Goal: Transaction & Acquisition: Obtain resource

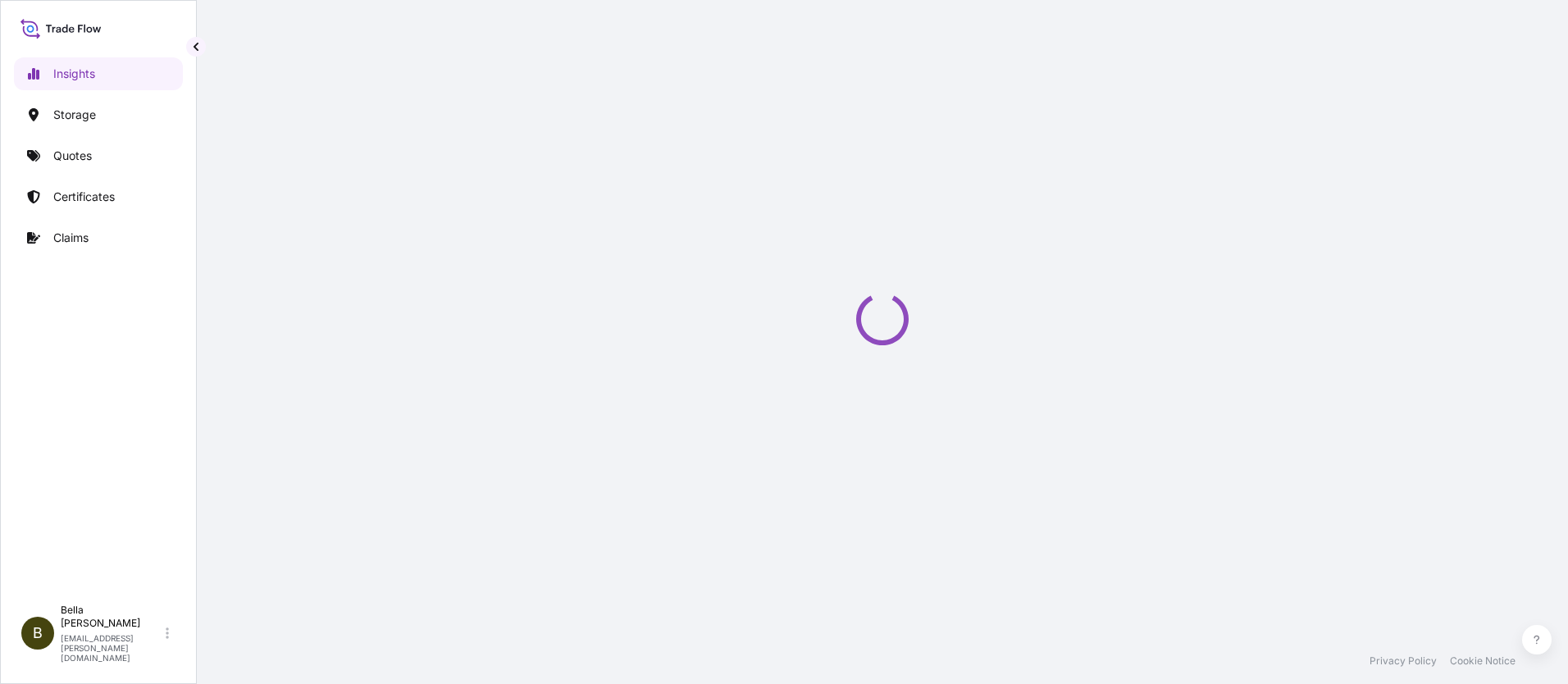
select select "2025"
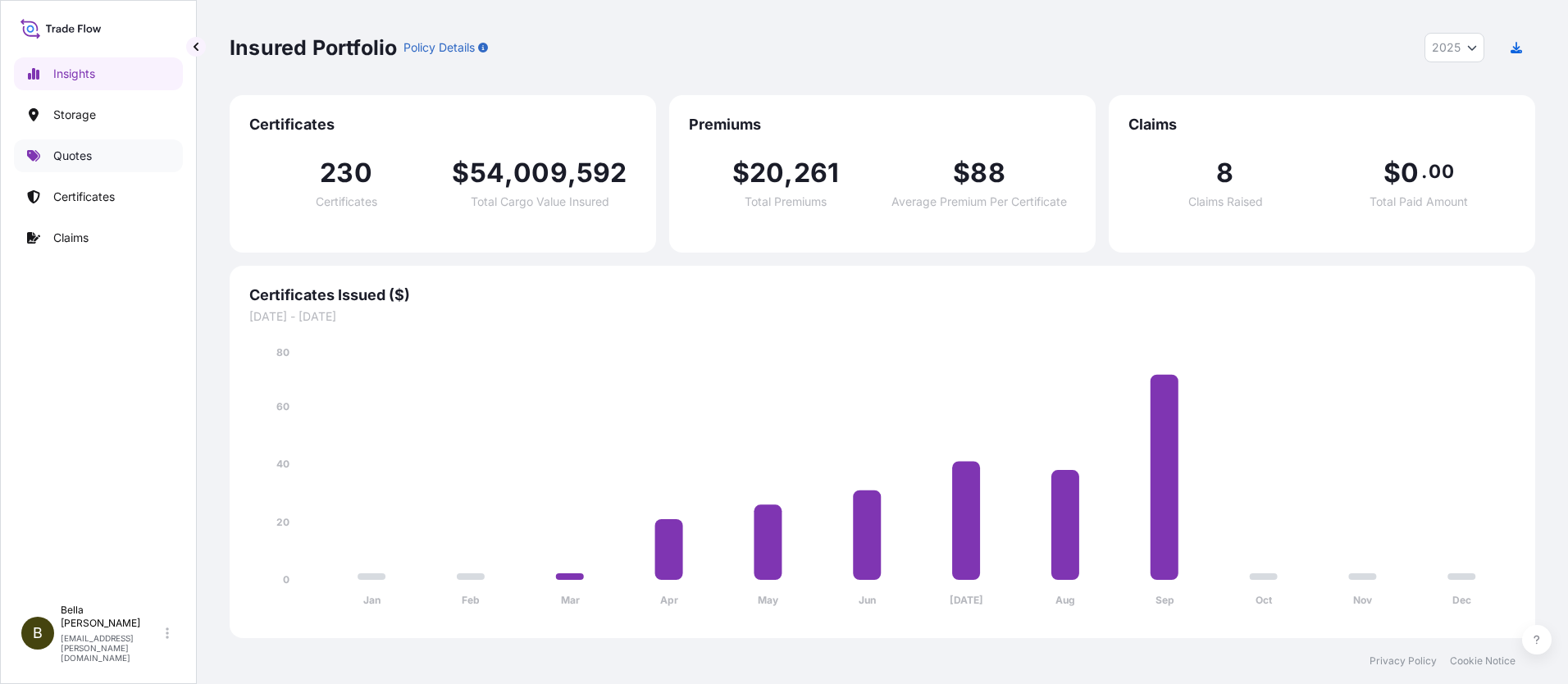
click at [57, 149] on p "Quotes" at bounding box center [72, 156] width 39 height 17
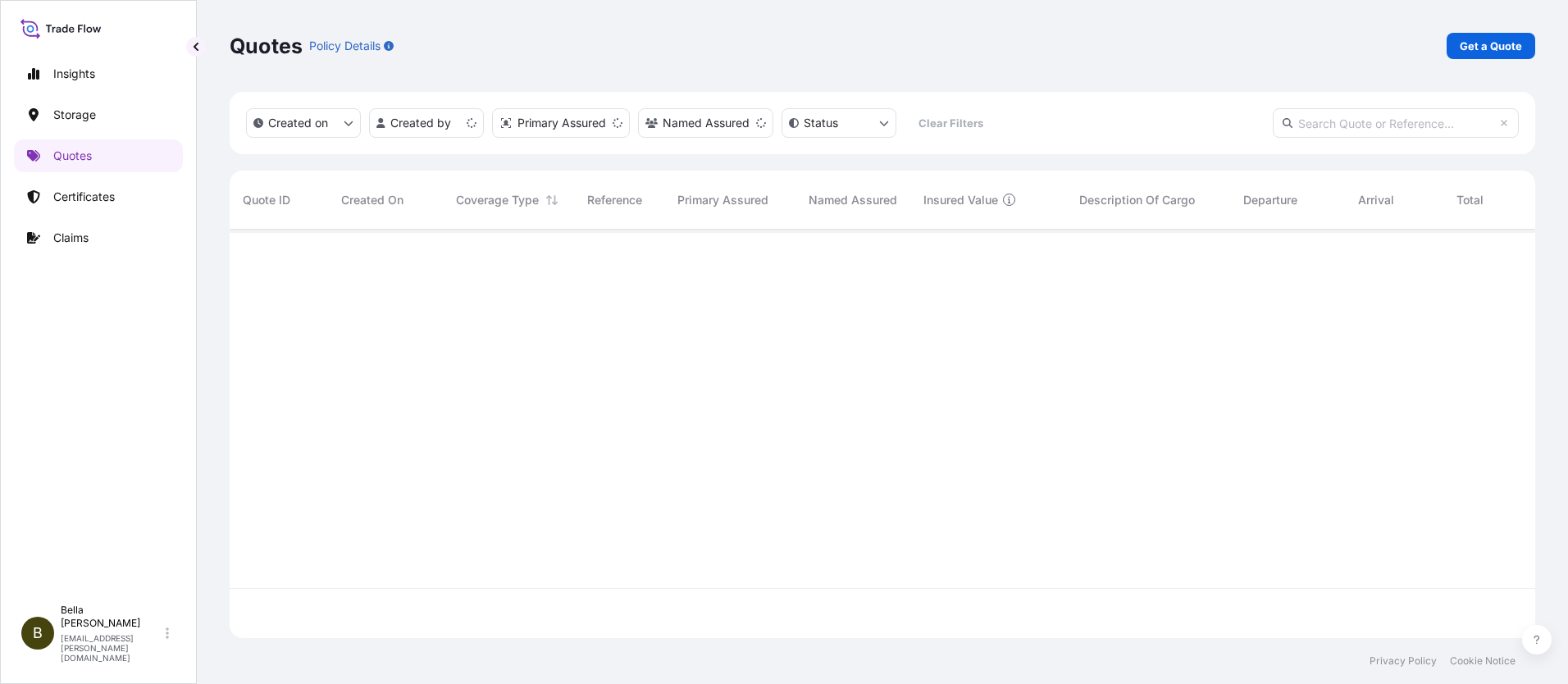
scroll to position [406, 1294]
click at [1486, 45] on p "Get a Quote" at bounding box center [1491, 46] width 62 height 17
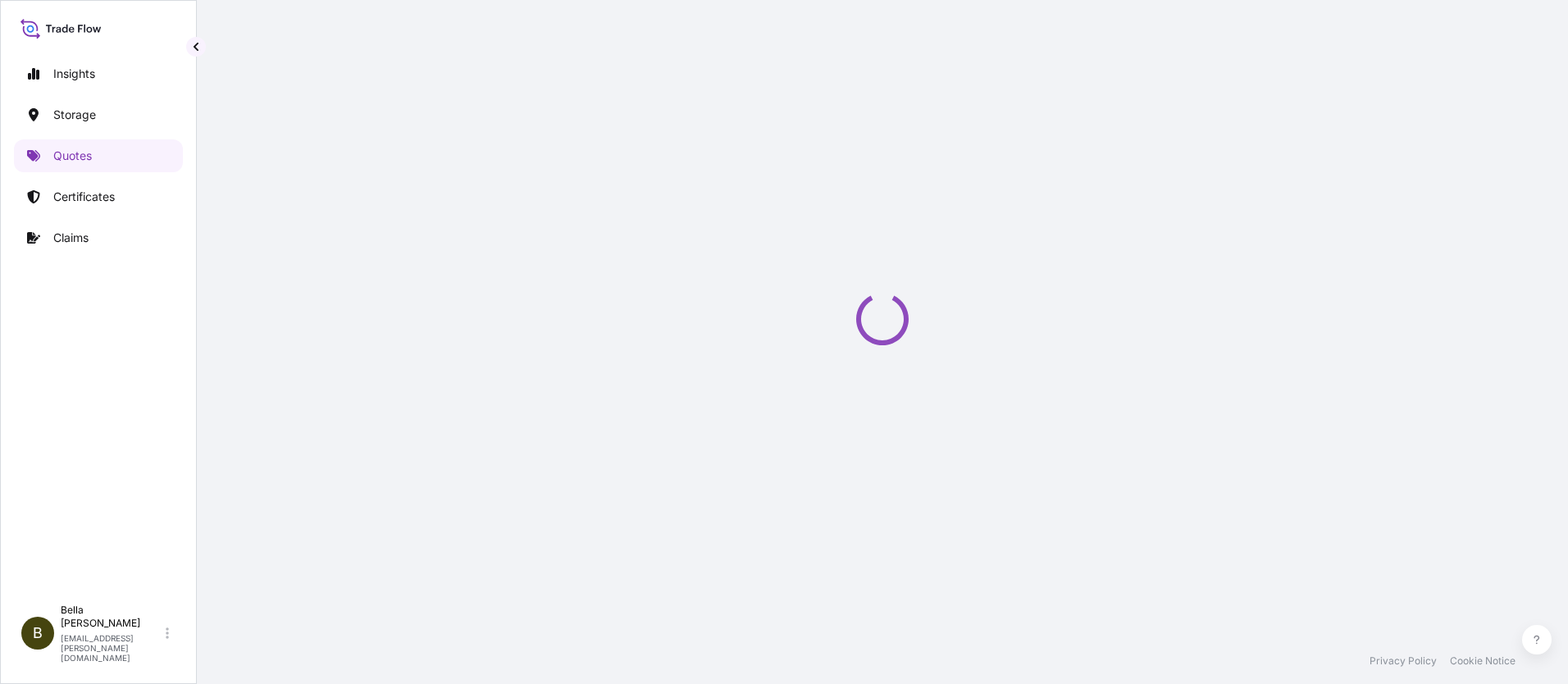
scroll to position [26, 0]
select select "Water"
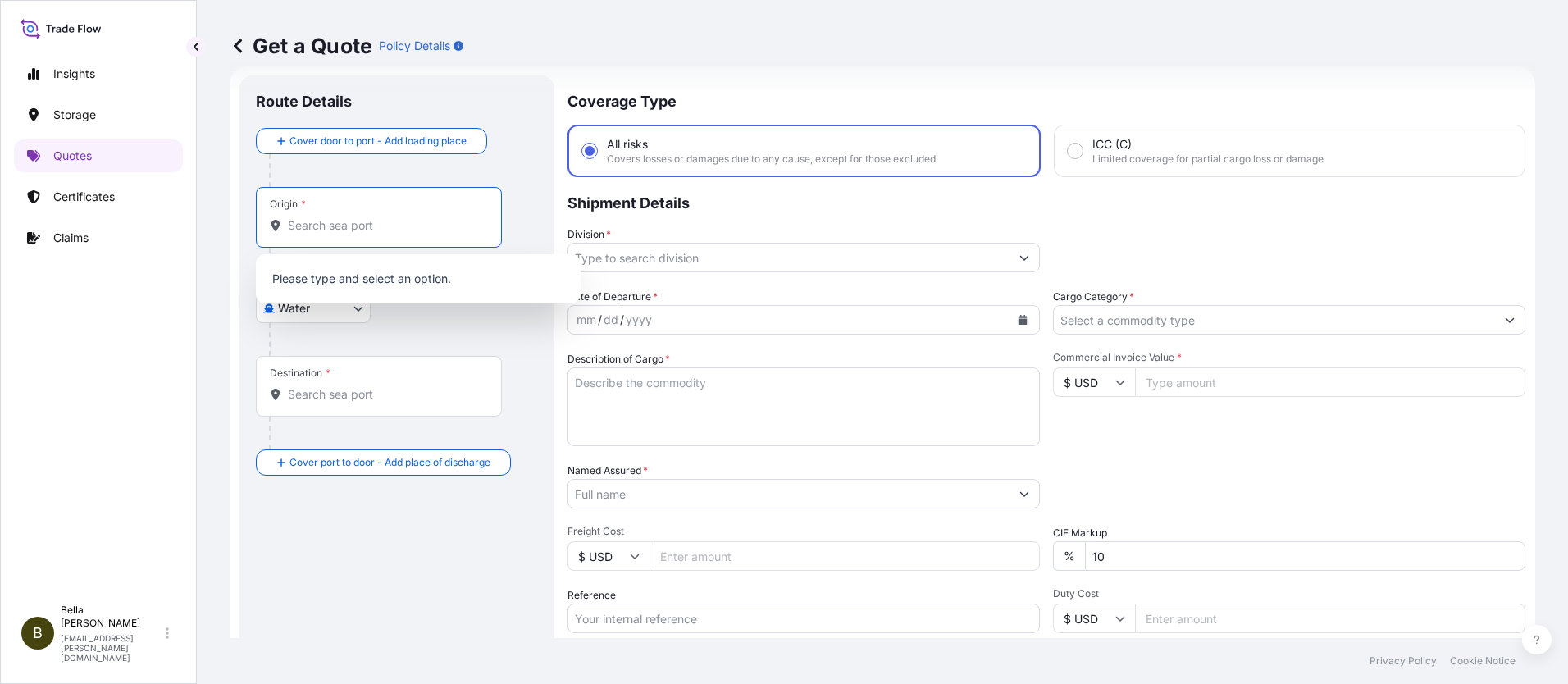
click at [316, 227] on input "Origin *" at bounding box center [384, 225] width 193 height 17
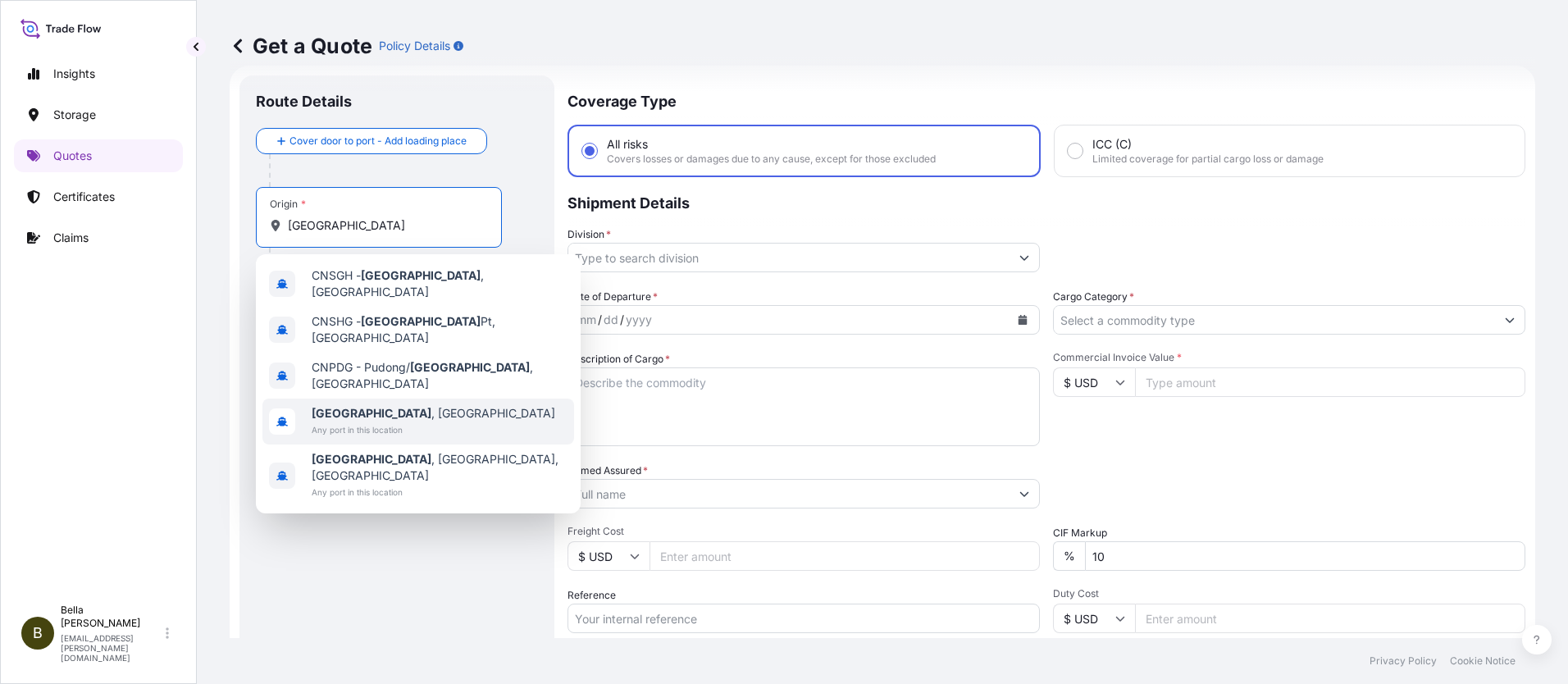
click at [377, 406] on span "[GEOGRAPHIC_DATA] , [GEOGRAPHIC_DATA]" at bounding box center [434, 414] width 244 height 17
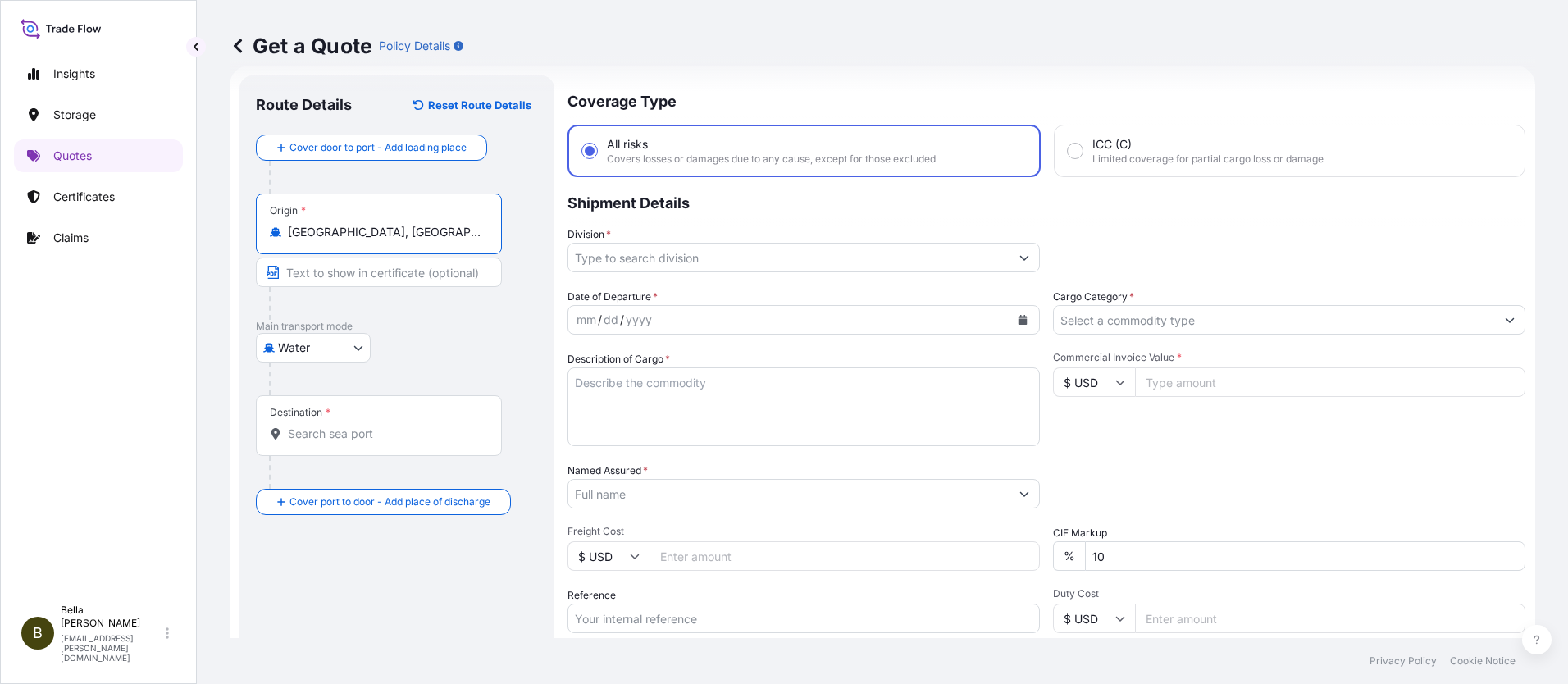
type input "[GEOGRAPHIC_DATA], [GEOGRAPHIC_DATA]"
click at [321, 432] on input "Destination *" at bounding box center [384, 434] width 193 height 17
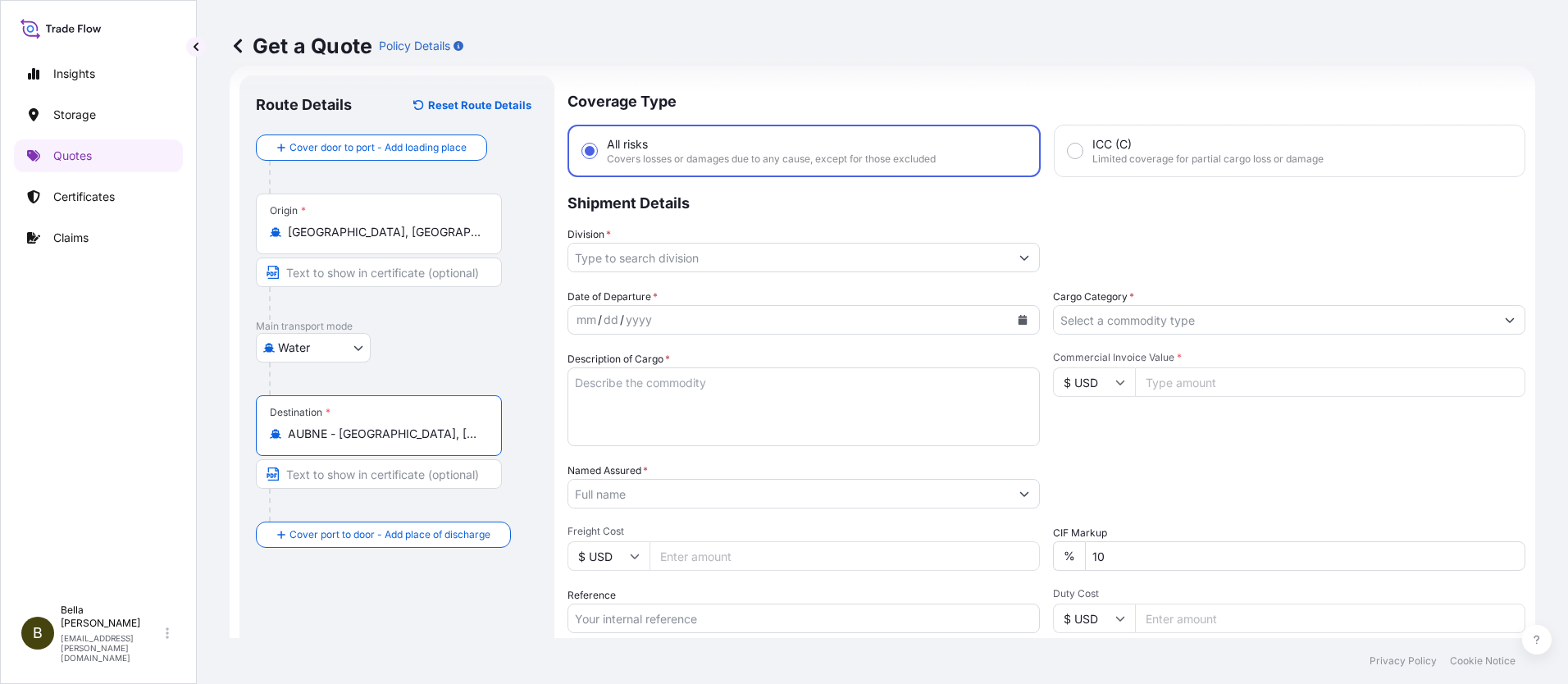
type input "AUBNE - [GEOGRAPHIC_DATA], [GEOGRAPHIC_DATA]"
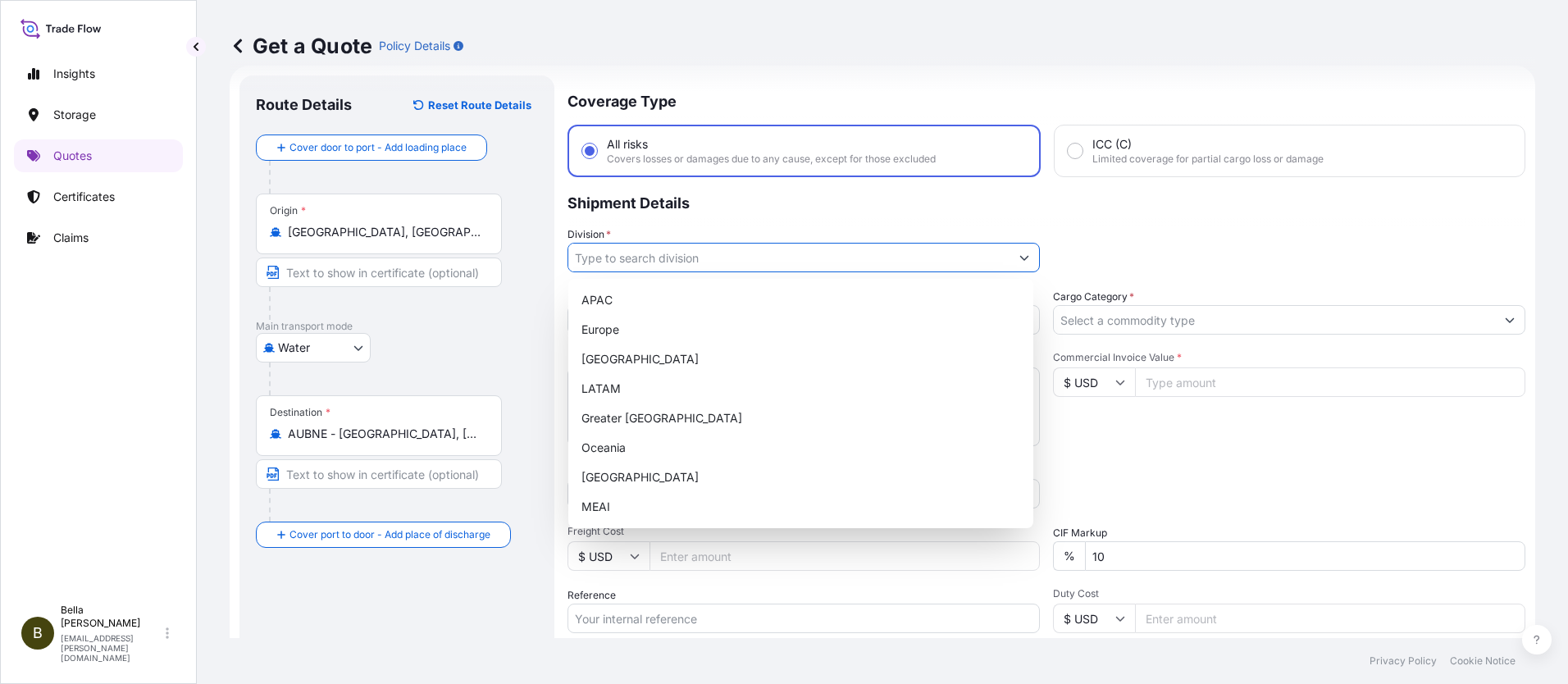
click at [638, 254] on input "Division *" at bounding box center [789, 257] width 442 height 29
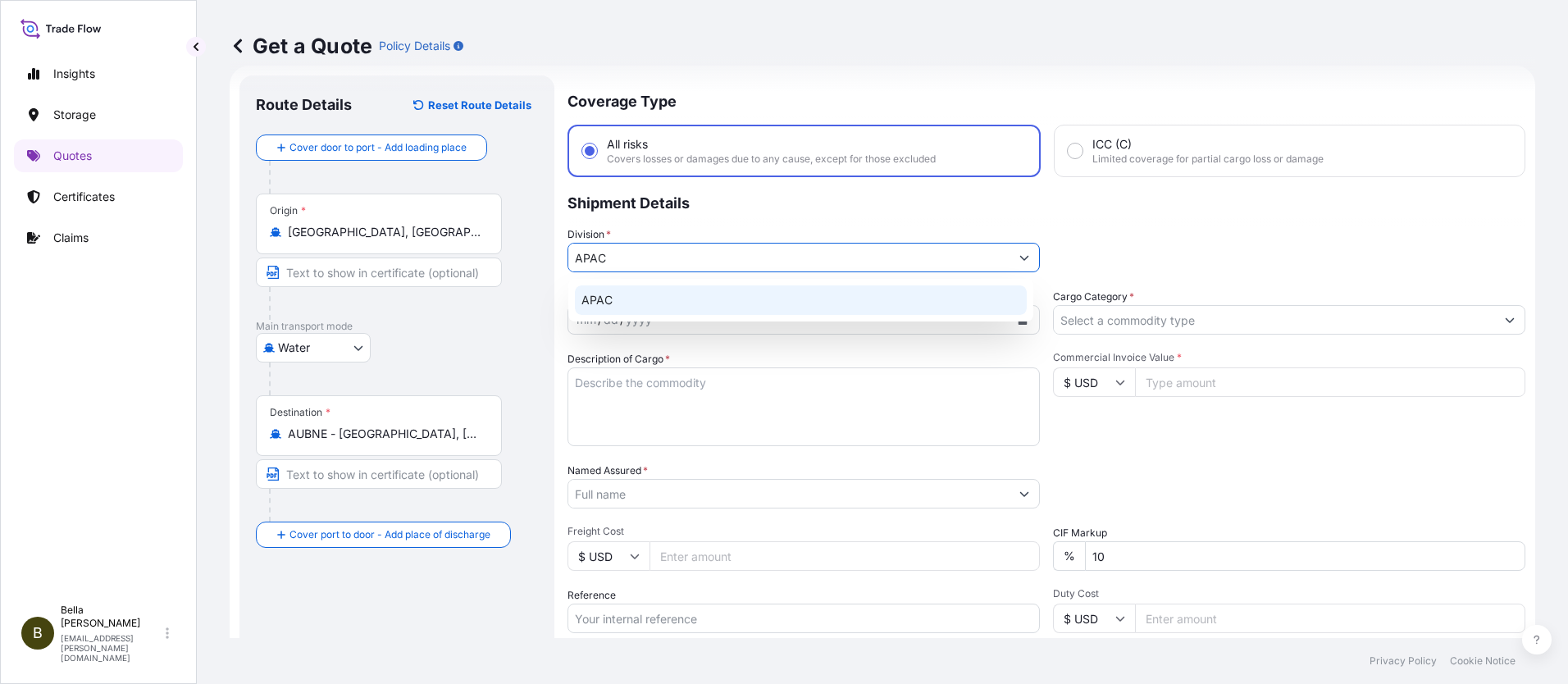
click at [613, 303] on div "APAC" at bounding box center [800, 300] width 452 height 29
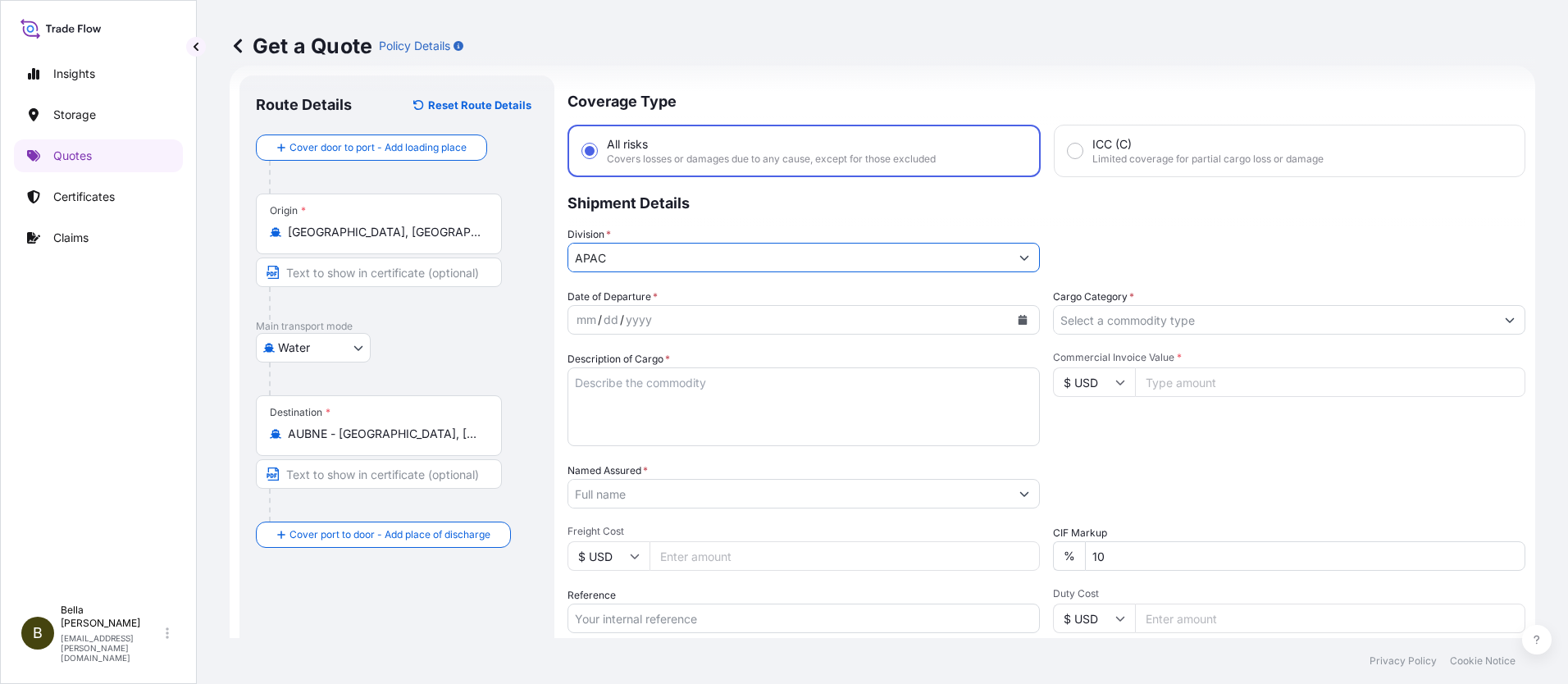
type input "APAC"
click at [624, 320] on div "yyyy" at bounding box center [638, 320] width 29 height 19
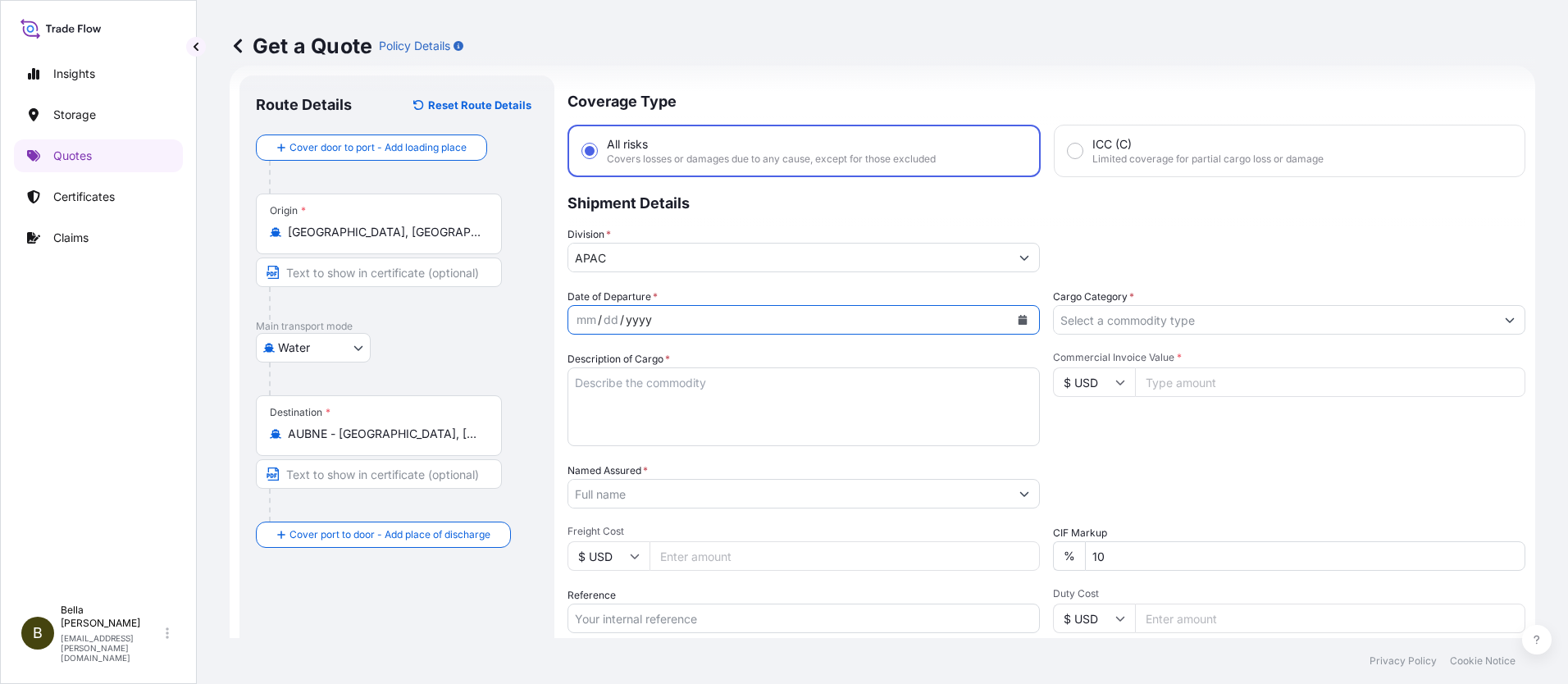
click at [1020, 317] on icon "Calendar" at bounding box center [1023, 320] width 9 height 10
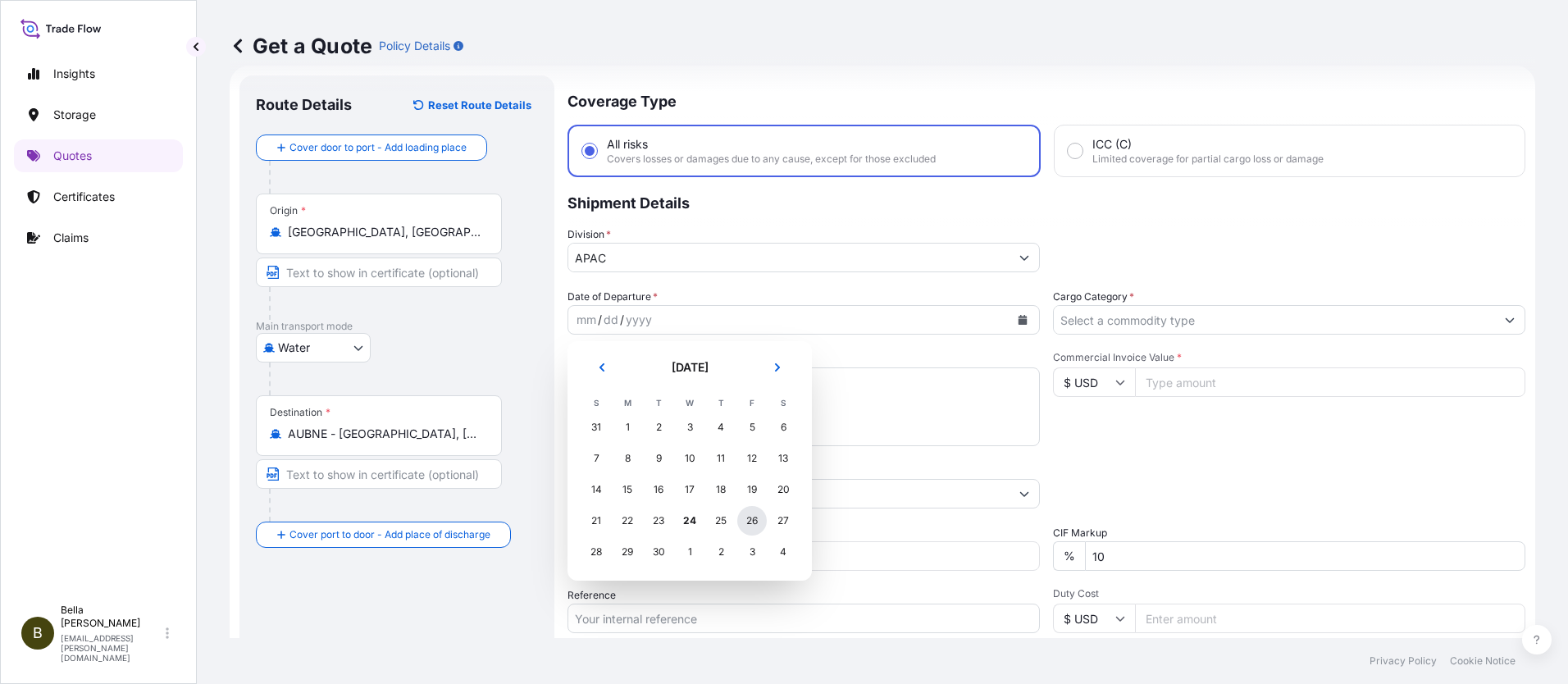
click at [749, 520] on div "26" at bounding box center [752, 521] width 29 height 29
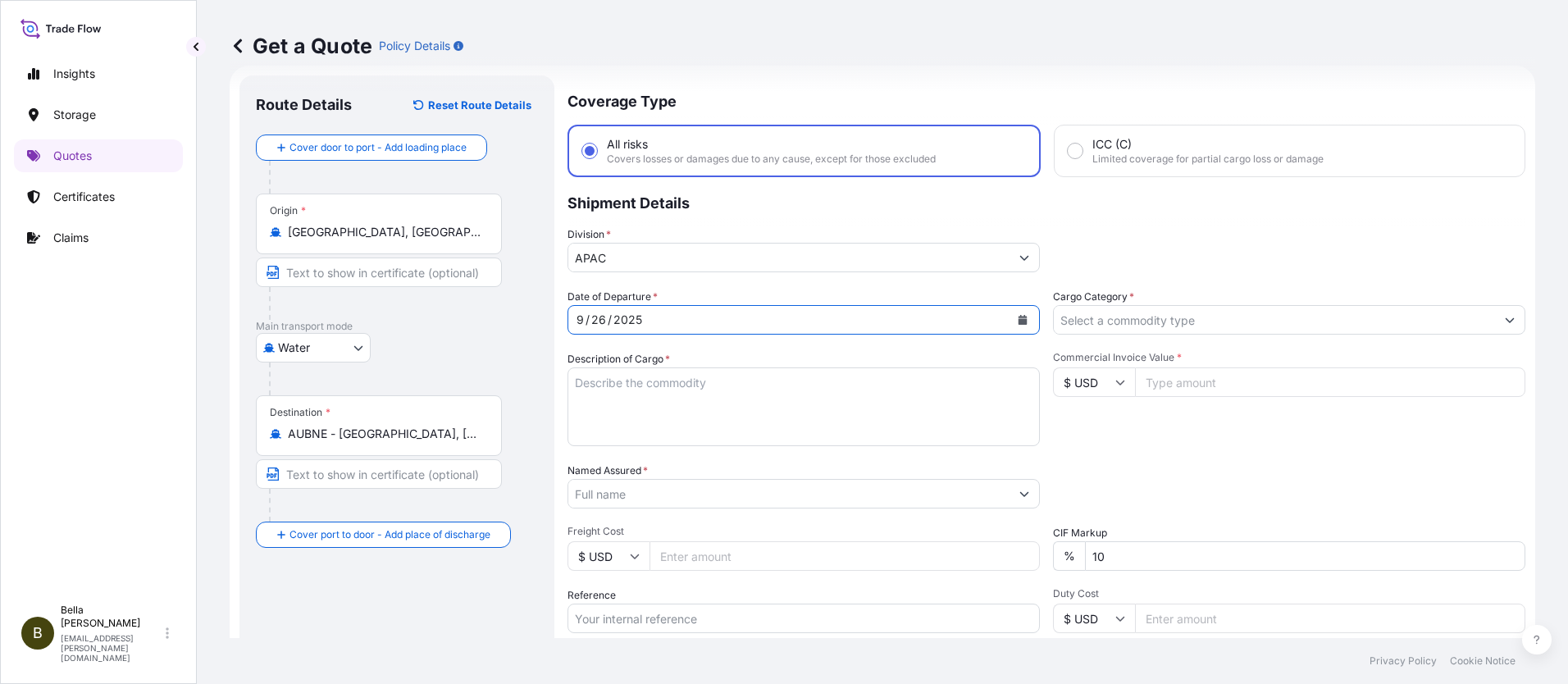
click at [636, 391] on textarea "Description of Cargo *" at bounding box center [804, 407] width 473 height 79
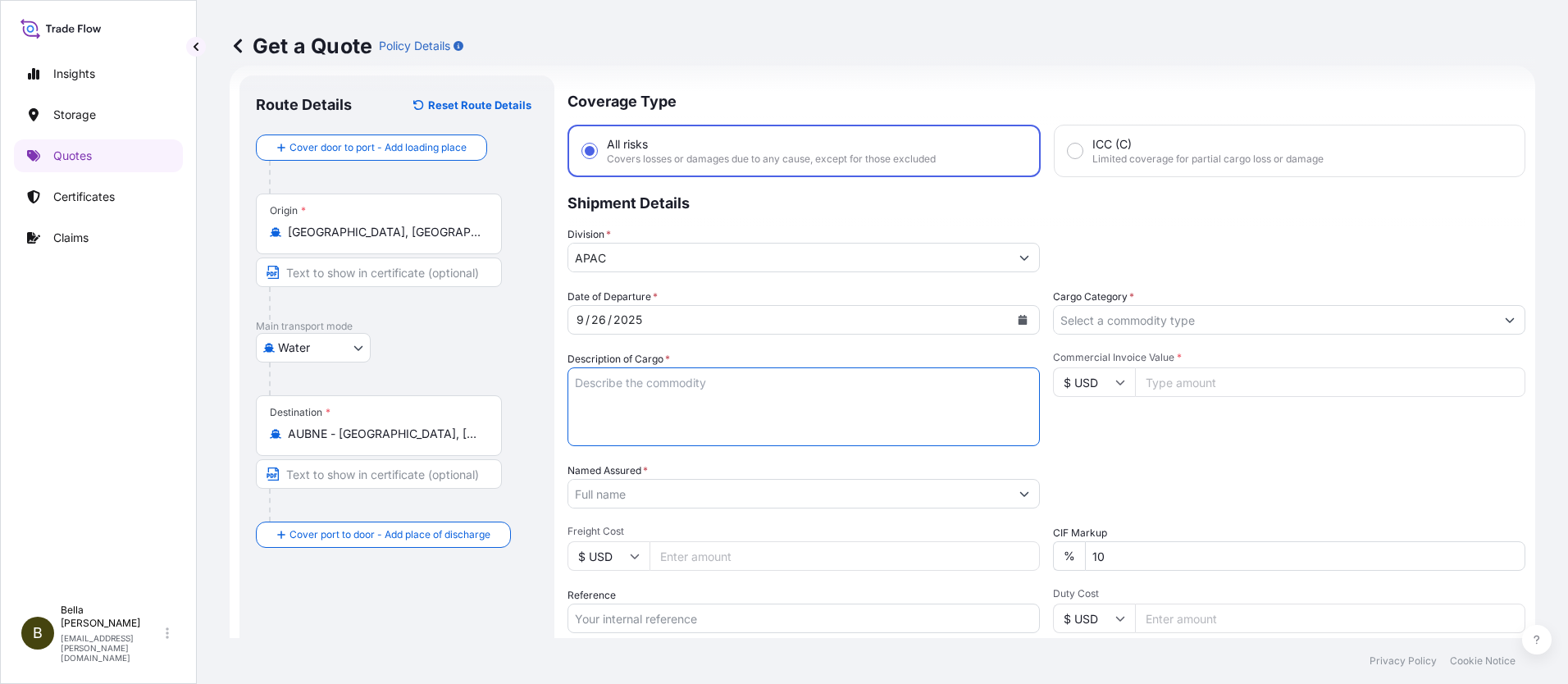
paste textarea "INVTERTER & ACCESSARY"
type textarea "INVTERTER & ACCESSARY"
click at [654, 488] on input "Named Assured *" at bounding box center [789, 493] width 442 height 29
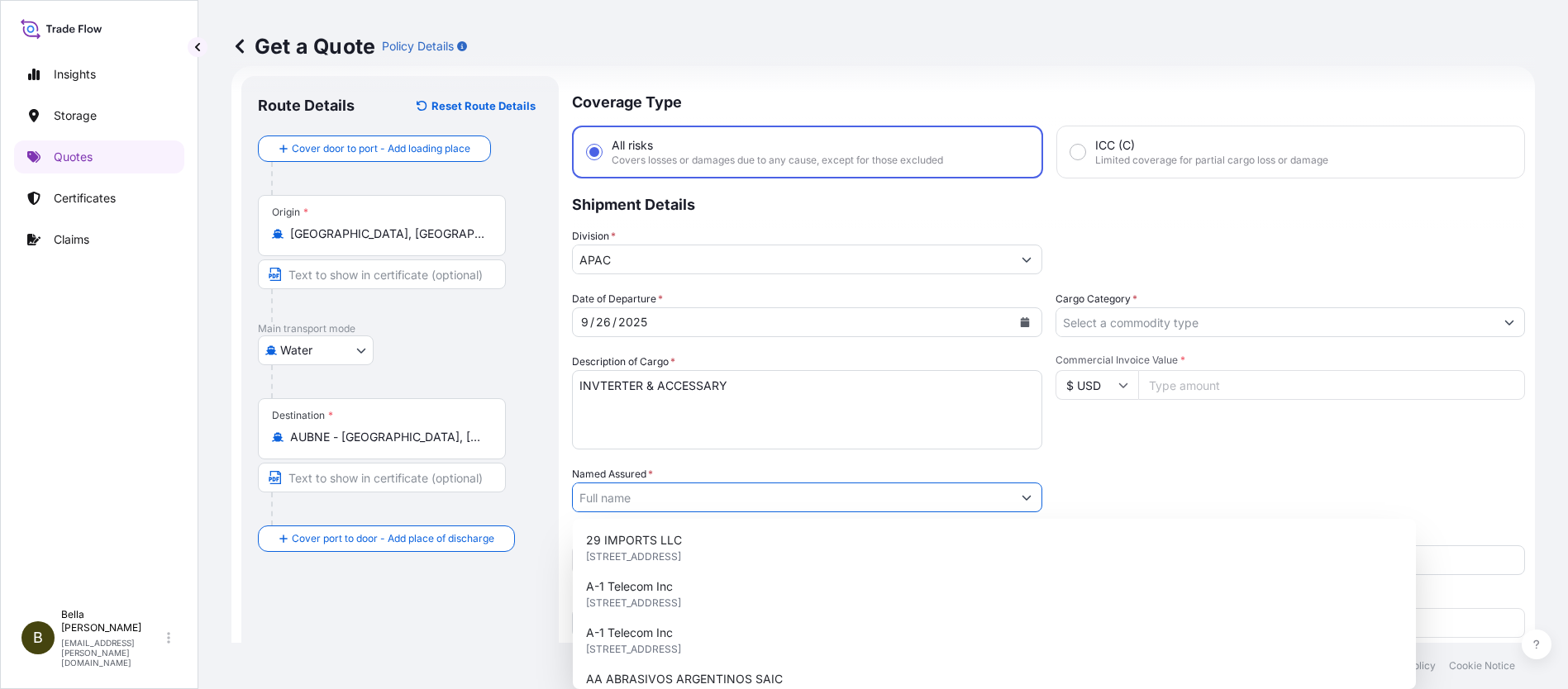
paste input "SIGENERGY TECHNOLOGY ([GEOGRAPHIC_DATA]) LIMITED"
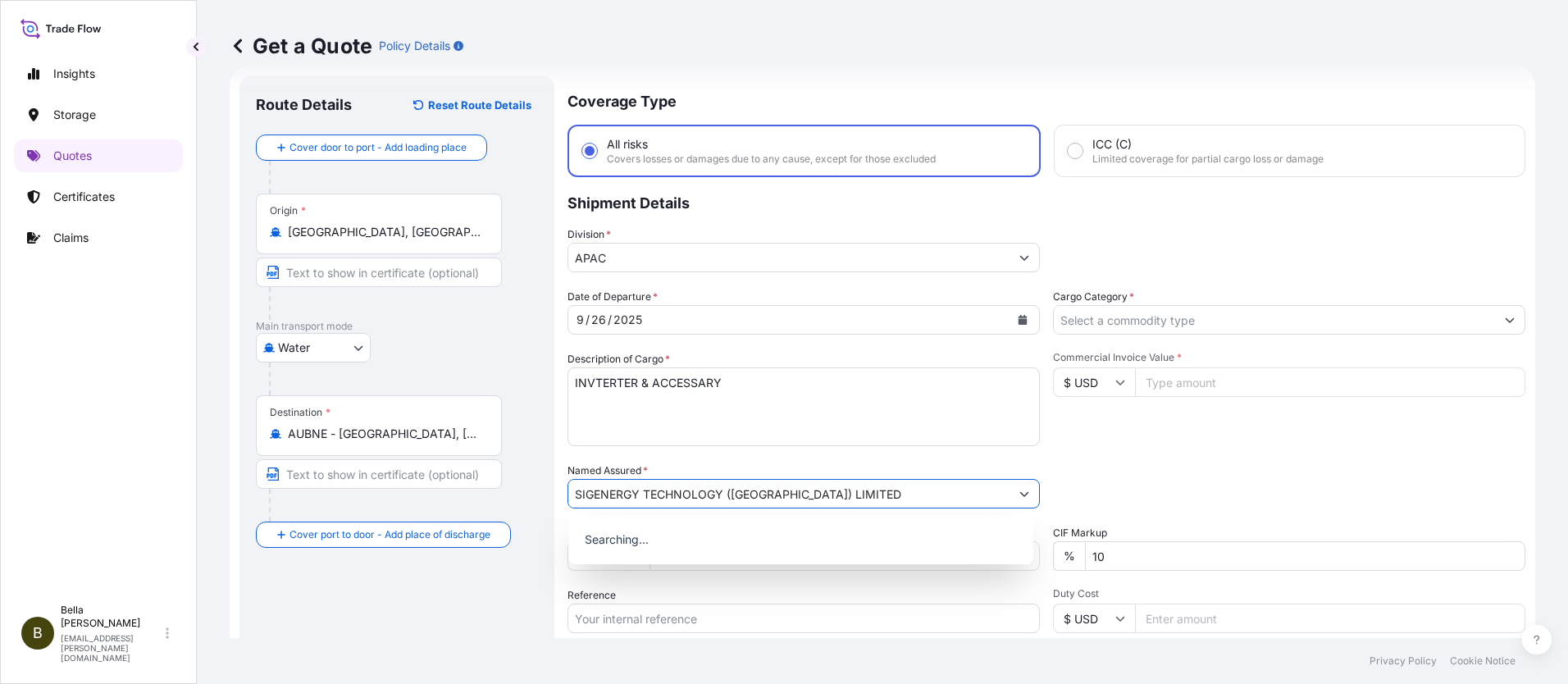
scroll to position [215, 0]
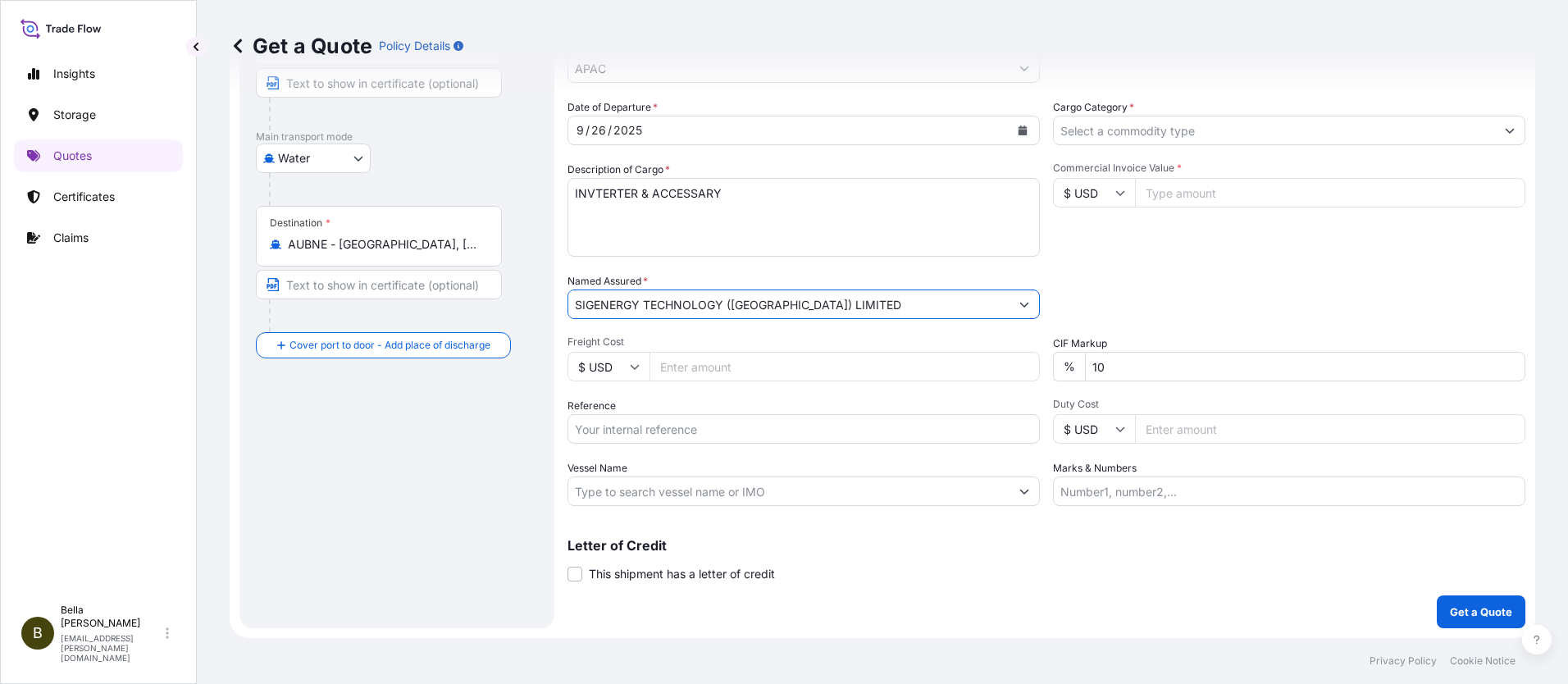
type input "SIGENERGY TECHNOLOGY ([GEOGRAPHIC_DATA]) LIMITED"
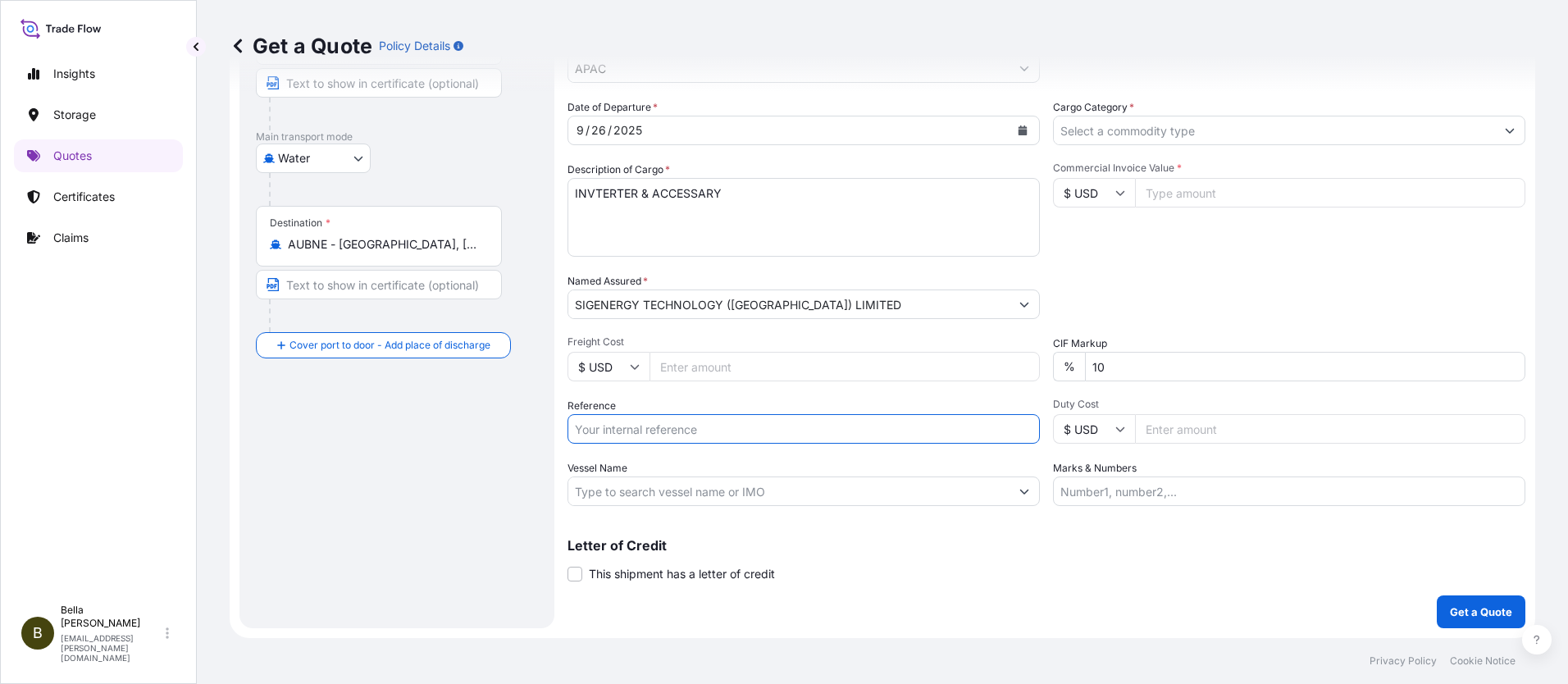
click at [644, 430] on input "Reference" at bounding box center [804, 428] width 473 height 29
click at [680, 428] on input "Reference" at bounding box center [804, 428] width 473 height 29
paste input "SGAU20250807023"
click at [734, 432] on input "SGAU20250807023," at bounding box center [804, 428] width 473 height 29
paste input "PCSHSE0001033"
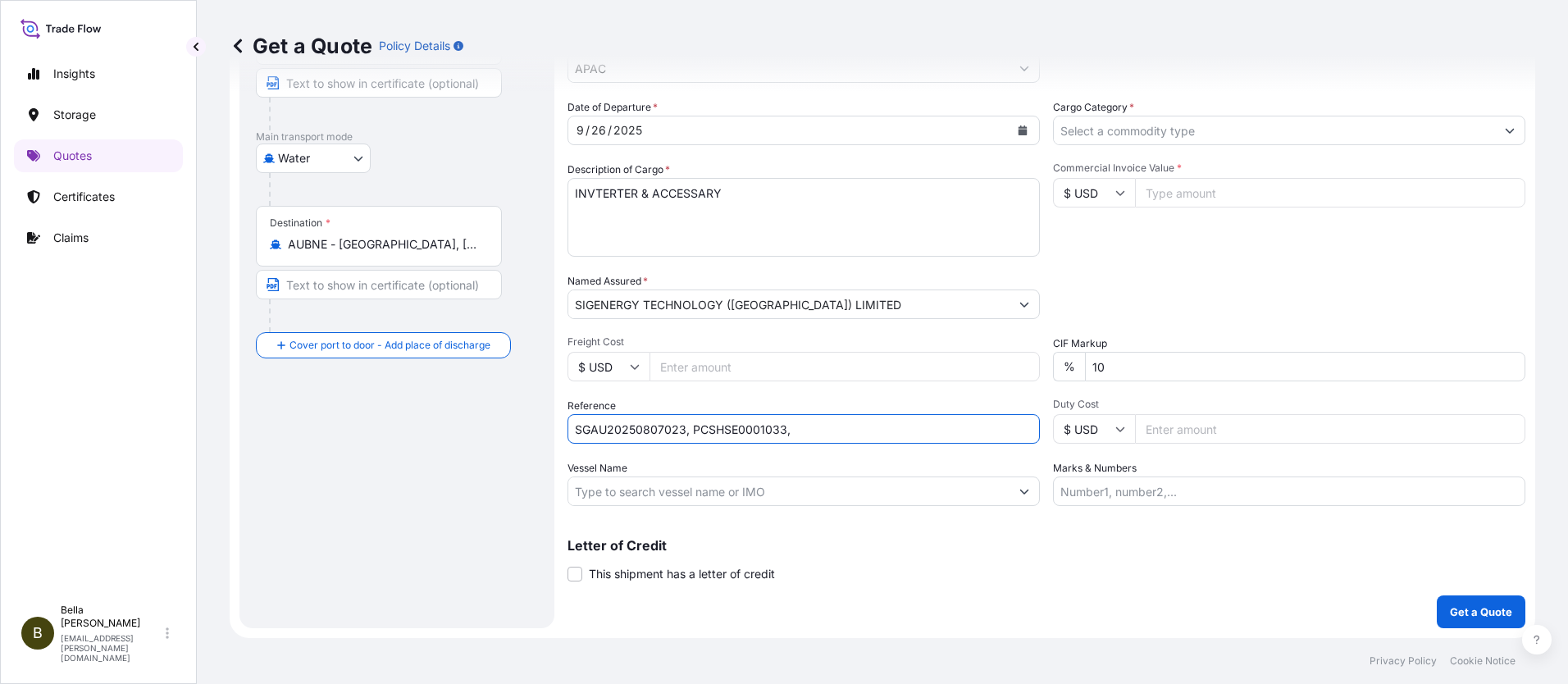
paste input "258976344"
type input "SGAU20250807023, PCSHSE0001033, 258976344"
click at [764, 490] on input "Vessel Name" at bounding box center [789, 490] width 442 height 29
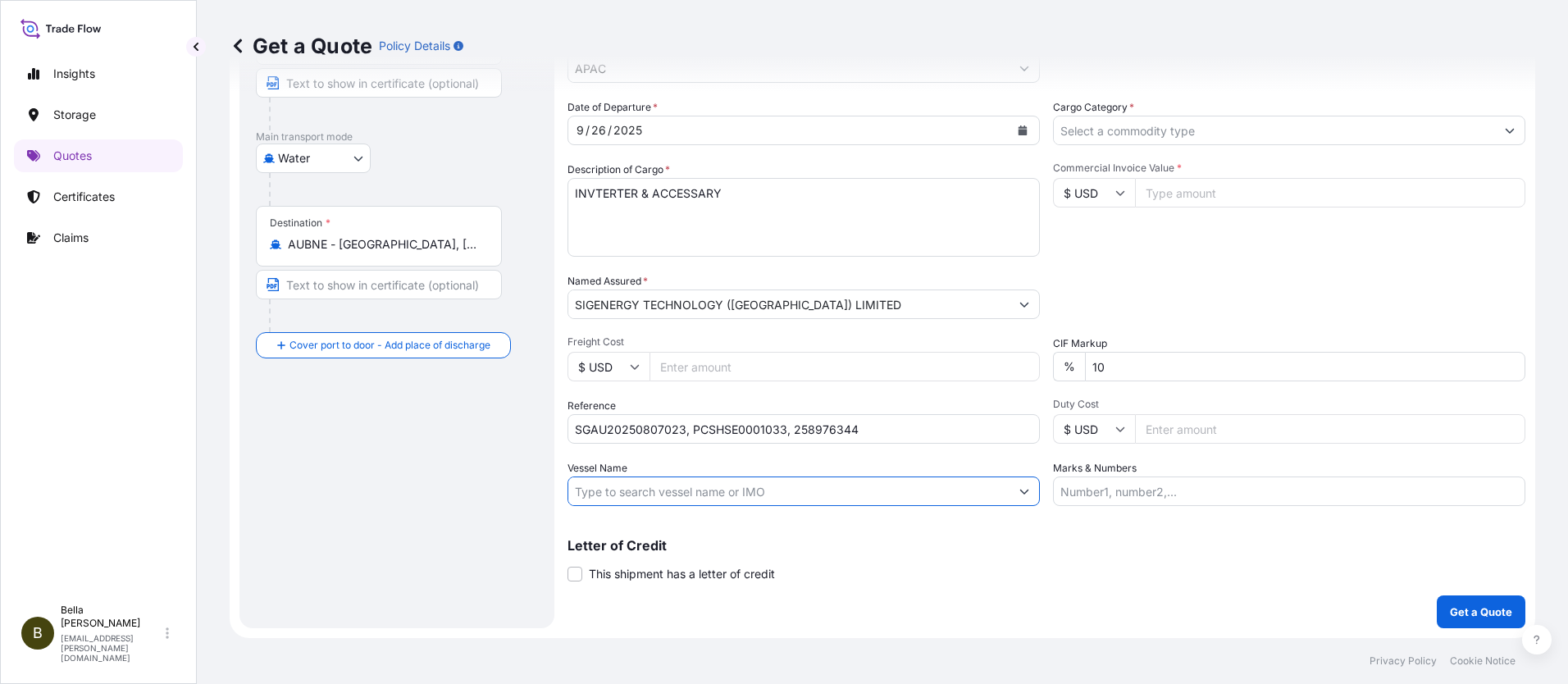
paste input "MAERSK INNOSHIMA"
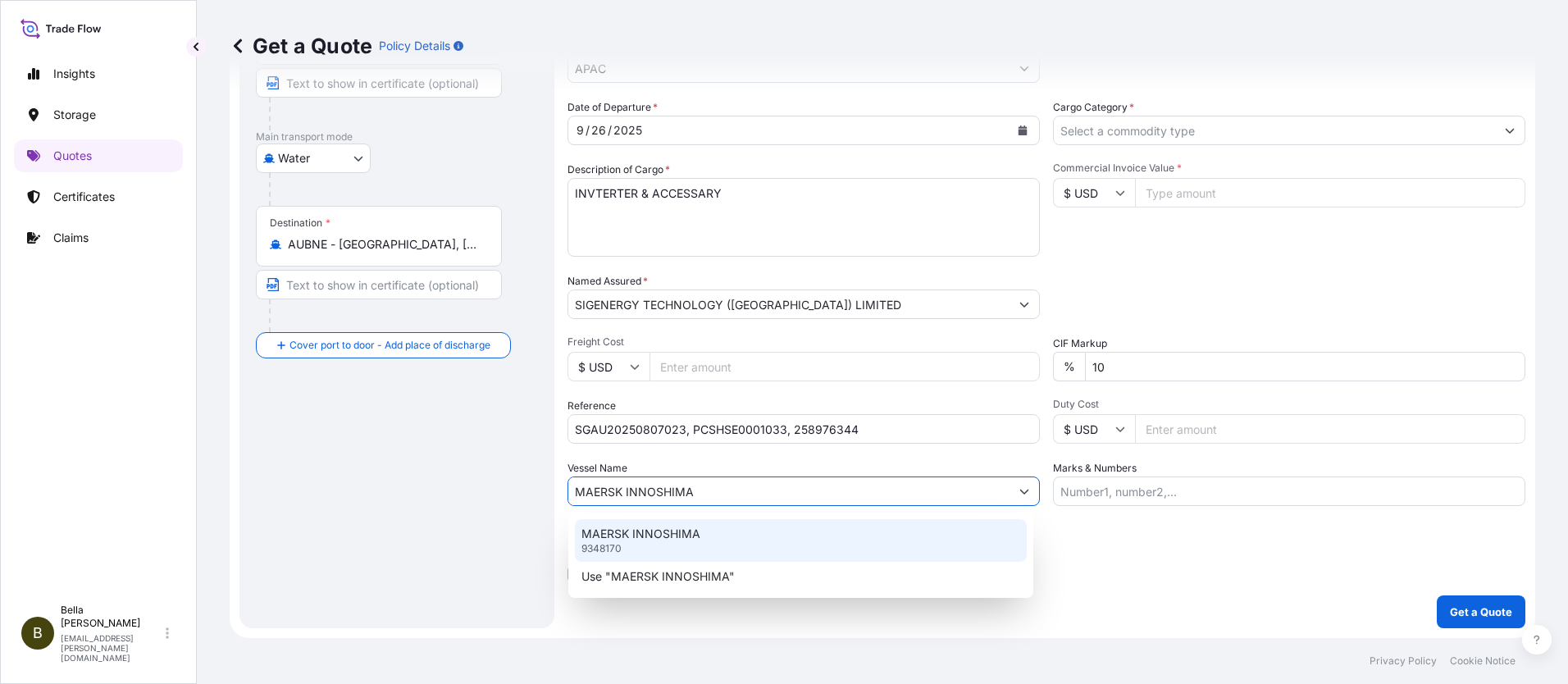
click at [647, 532] on p "MAERSK INNOSHIMA" at bounding box center [640, 534] width 119 height 17
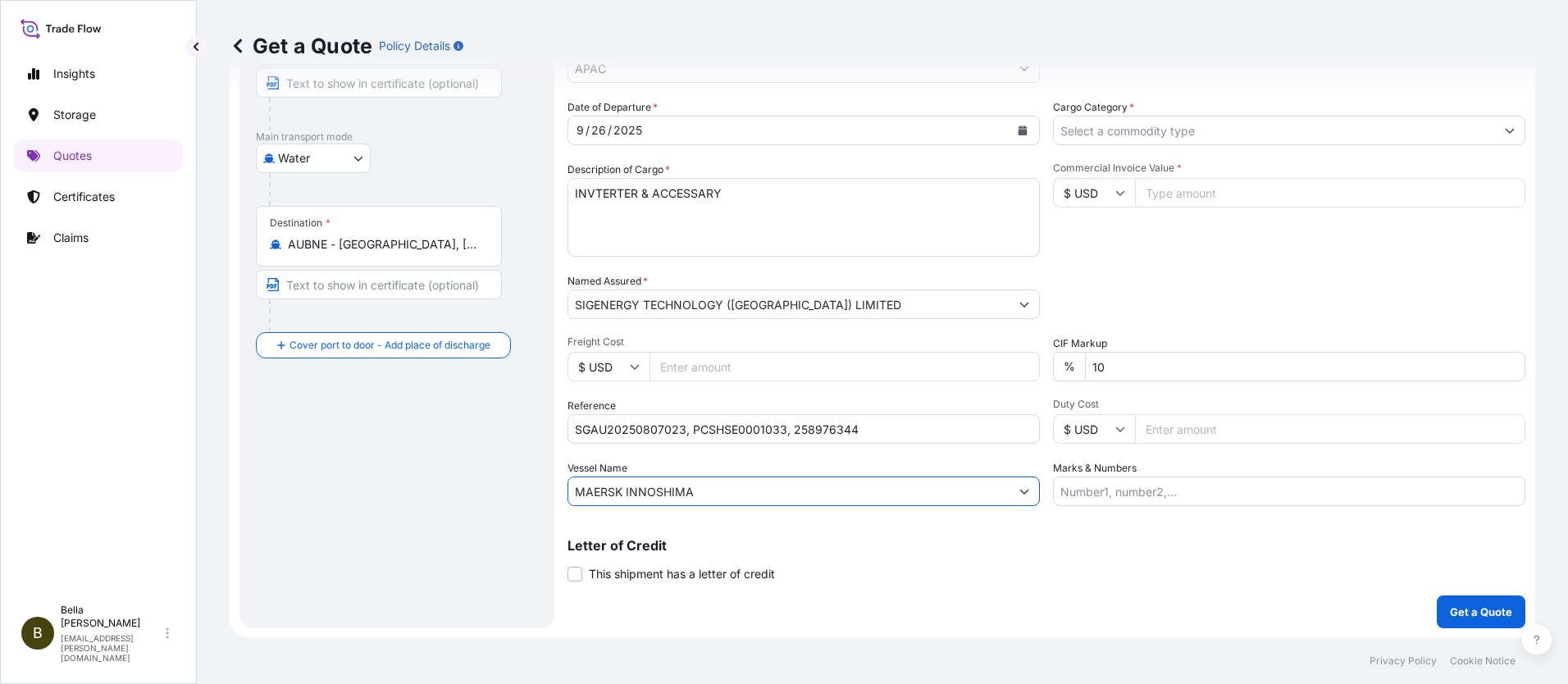
type input "MAERSK INNOSHIMA"
click at [459, 522] on div "Route Details Reset Route Details Cover door to port - Add loading place Place …" at bounding box center [396, 257] width 282 height 709
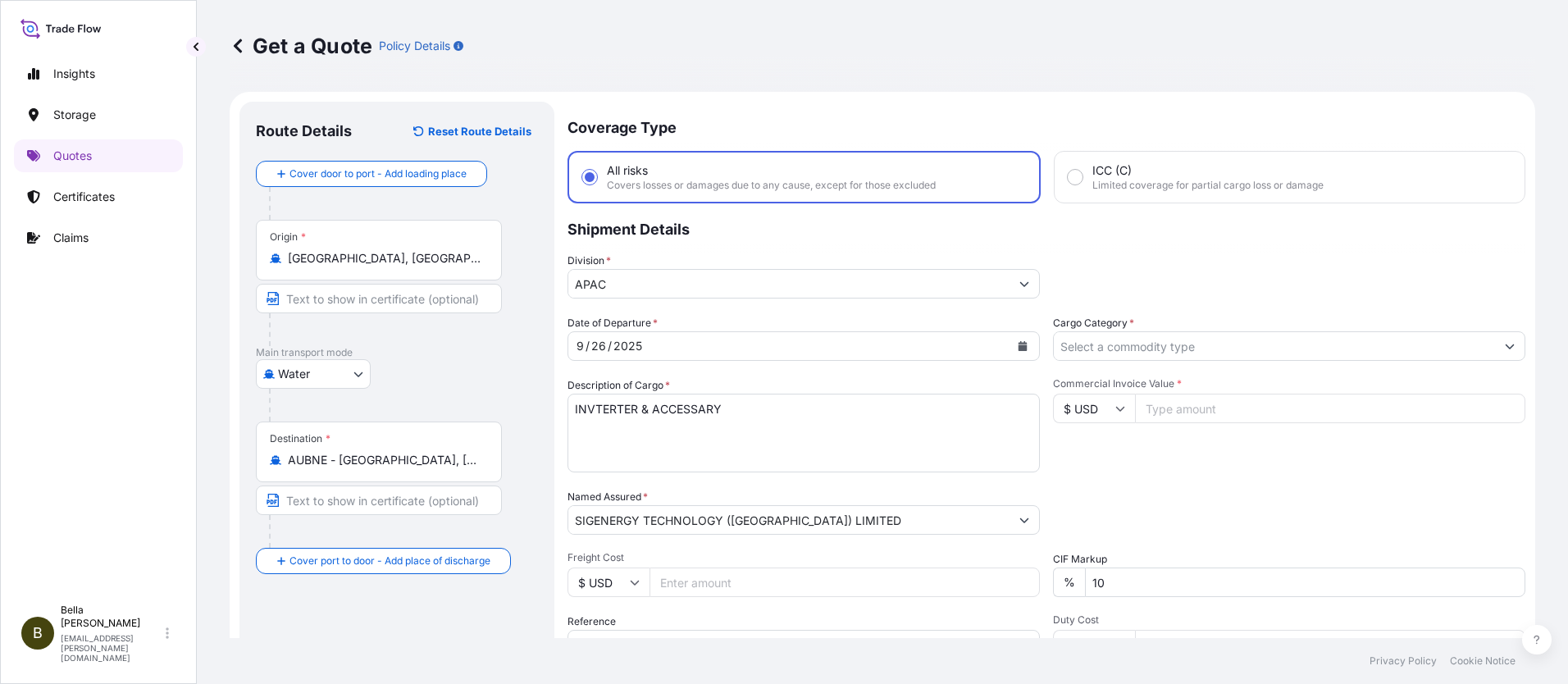
click at [1120, 338] on input "Cargo Category *" at bounding box center [1274, 346] width 442 height 29
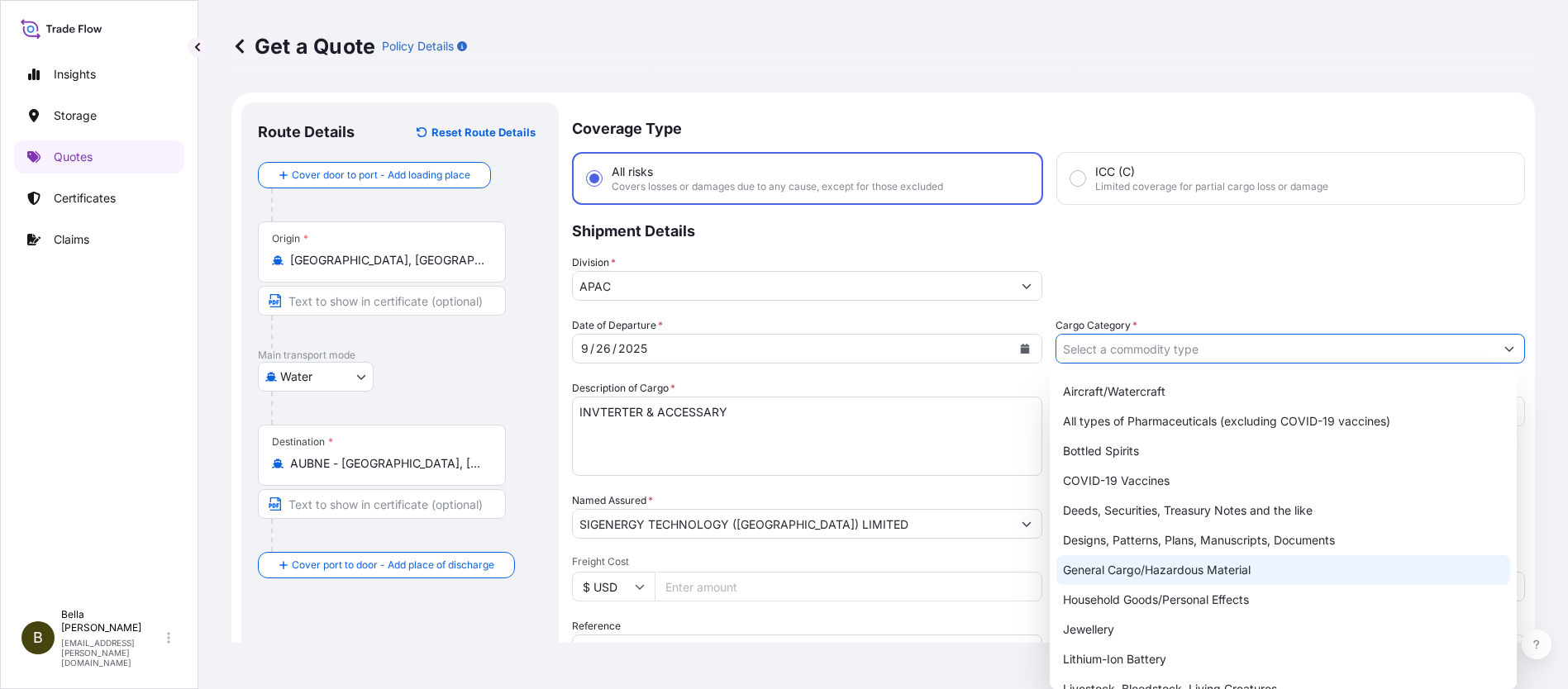
click at [1126, 571] on div "General Cargo/Hazardous Material" at bounding box center [1282, 570] width 453 height 30
type input "General Cargo/Hazardous Material"
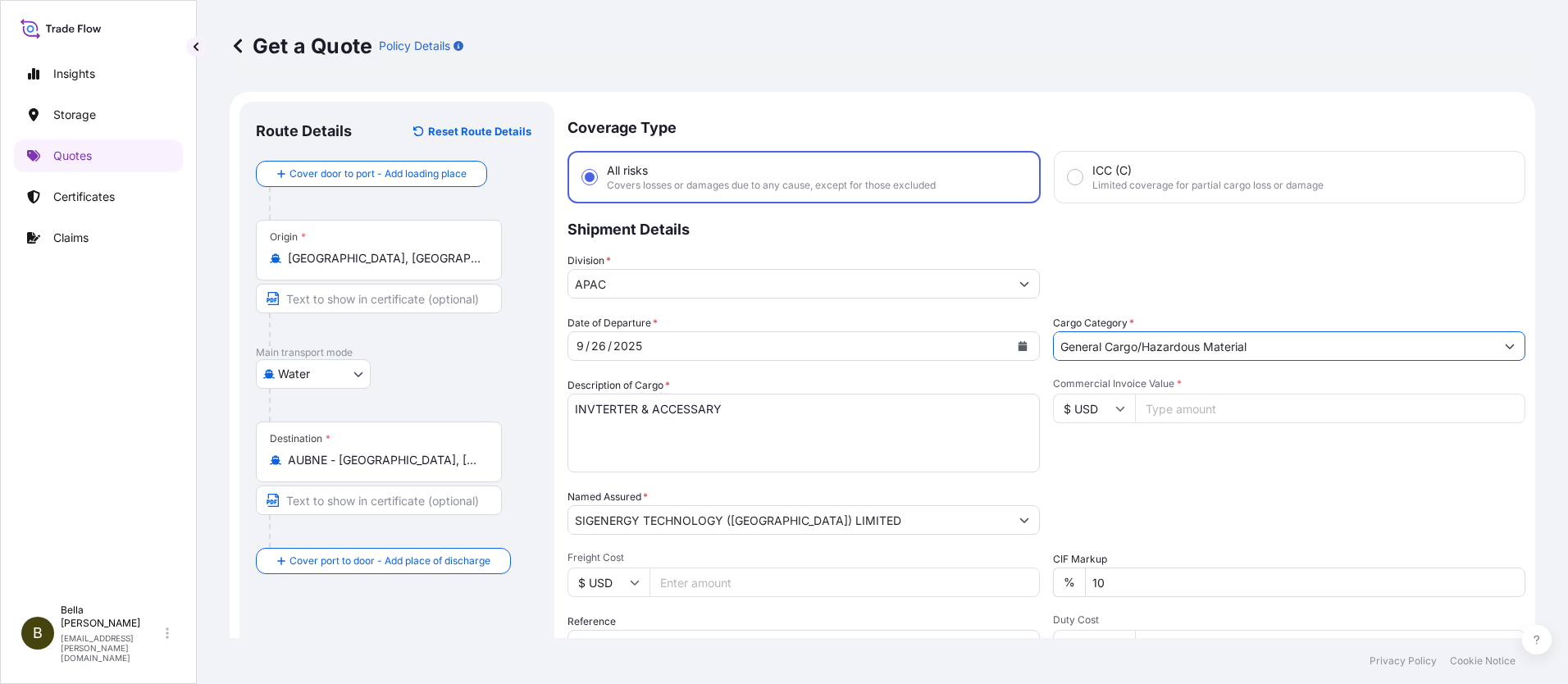
click at [1165, 411] on input "Commercial Invoice Value *" at bounding box center [1330, 408] width 390 height 29
type input "311863"
click at [1168, 441] on div "Commercial Invoice Value * $ USD 311863" at bounding box center [1290, 425] width 473 height 95
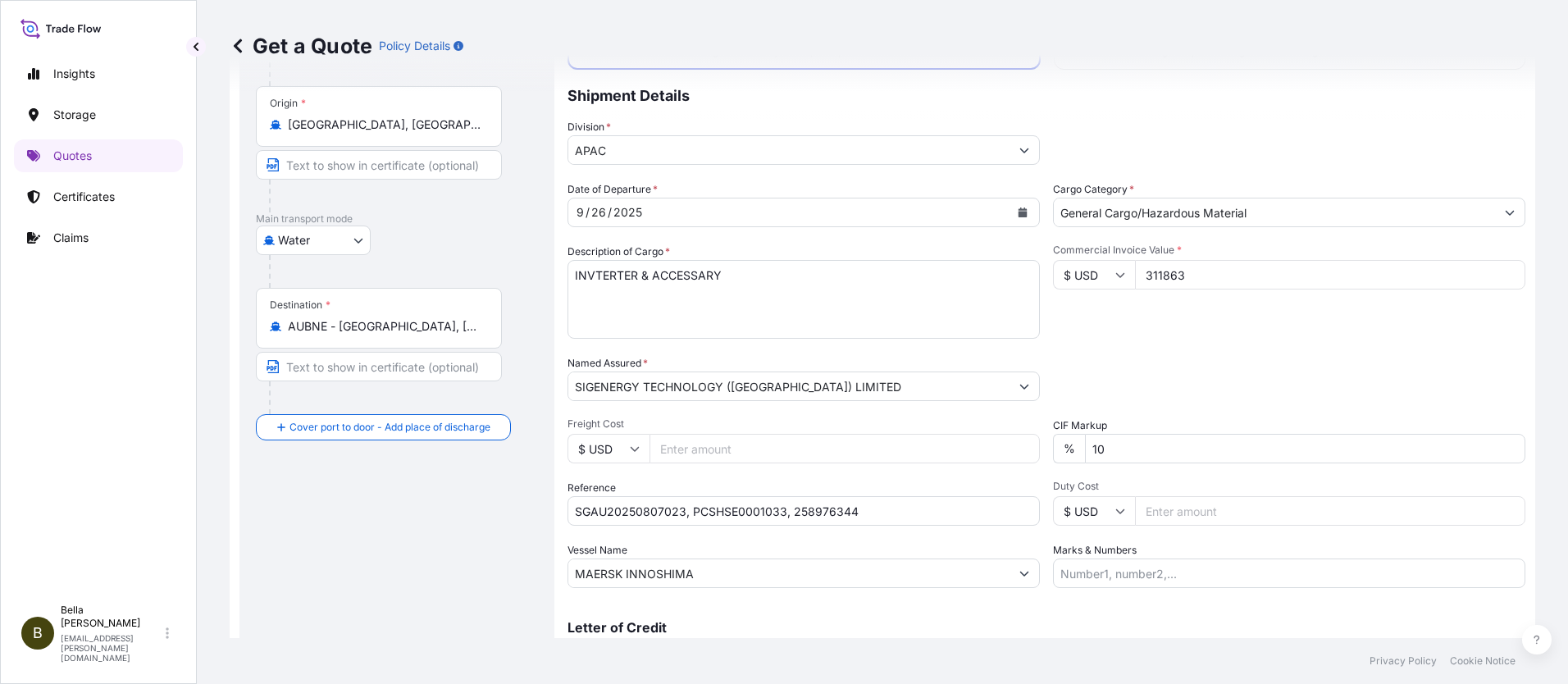
scroll to position [51, 0]
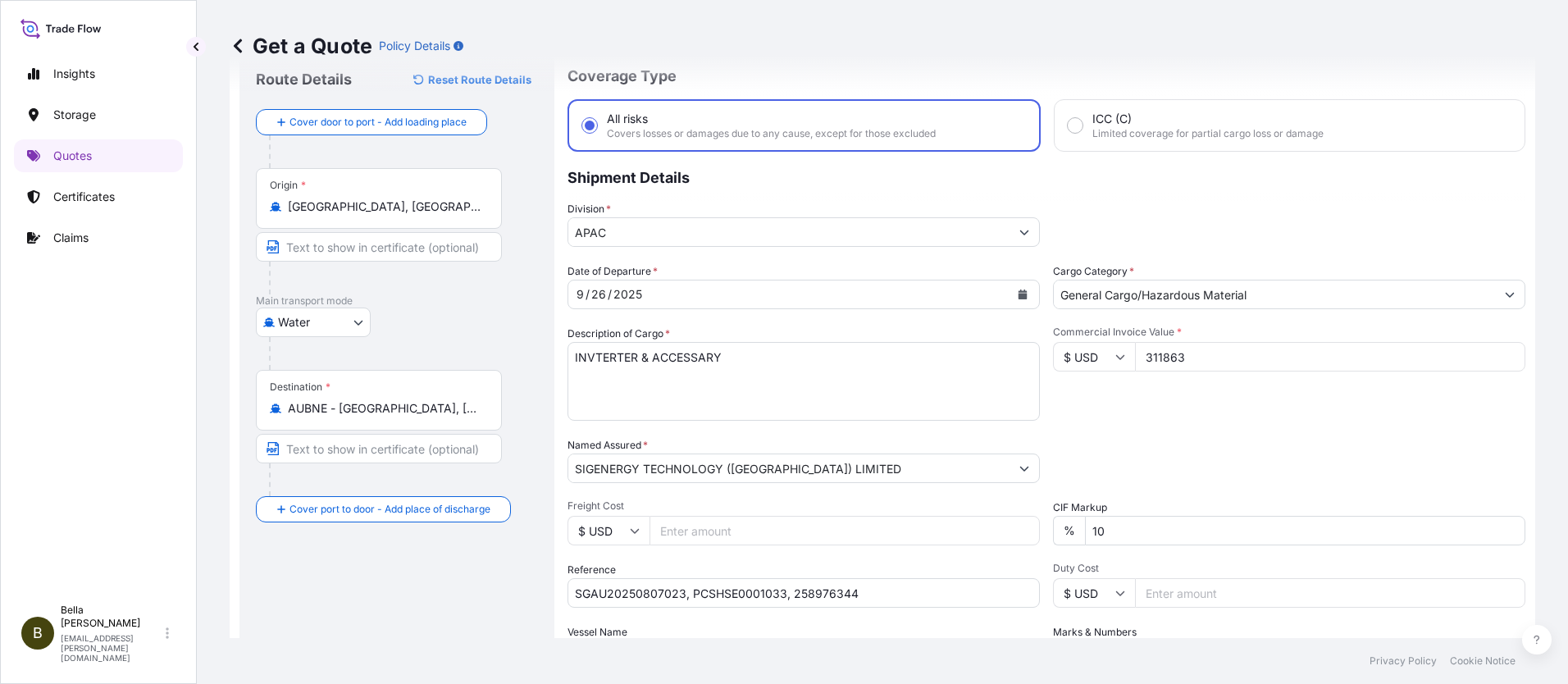
click at [1227, 422] on div "Date of Departure * [DATE] Cargo Category * General Cargo/Hazardous Material De…" at bounding box center [1046, 467] width 958 height 407
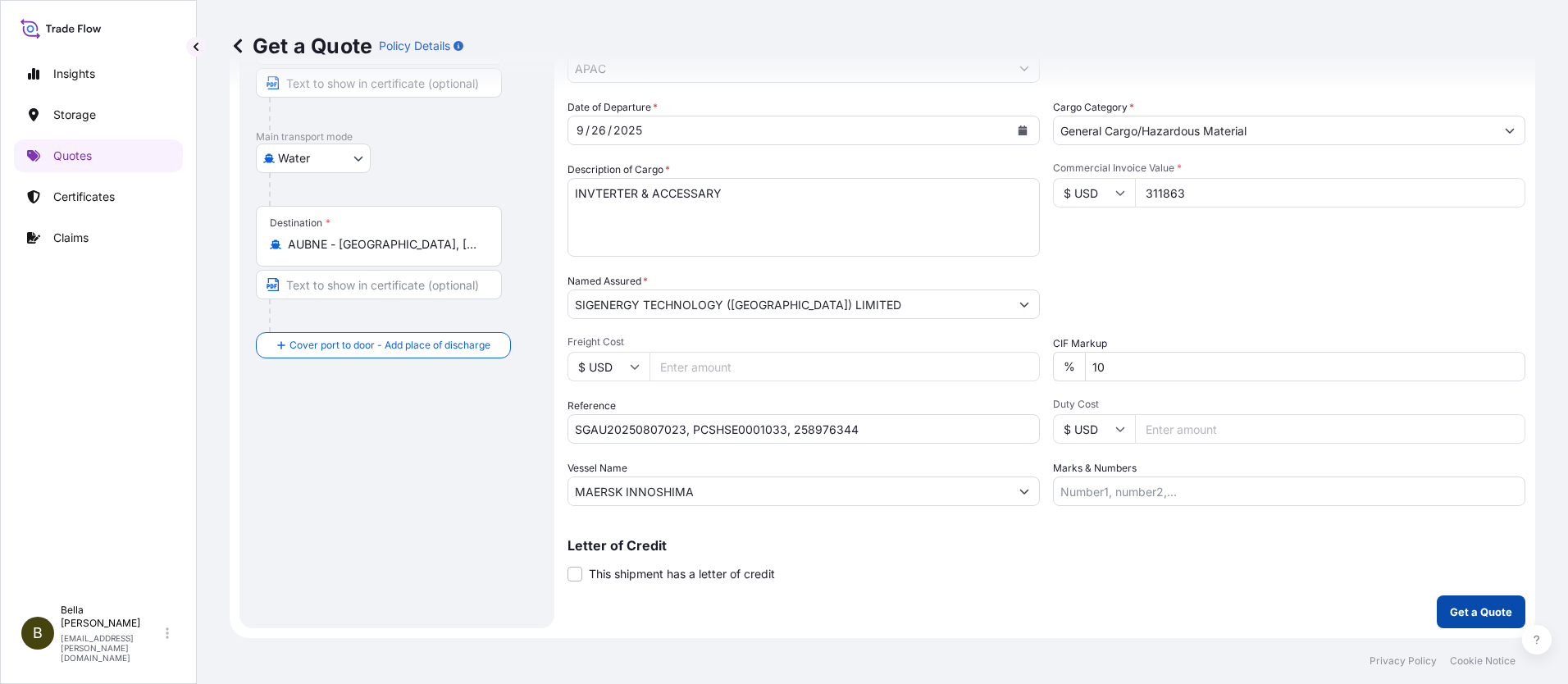
click at [1461, 607] on p "Get a Quote" at bounding box center [1481, 612] width 62 height 17
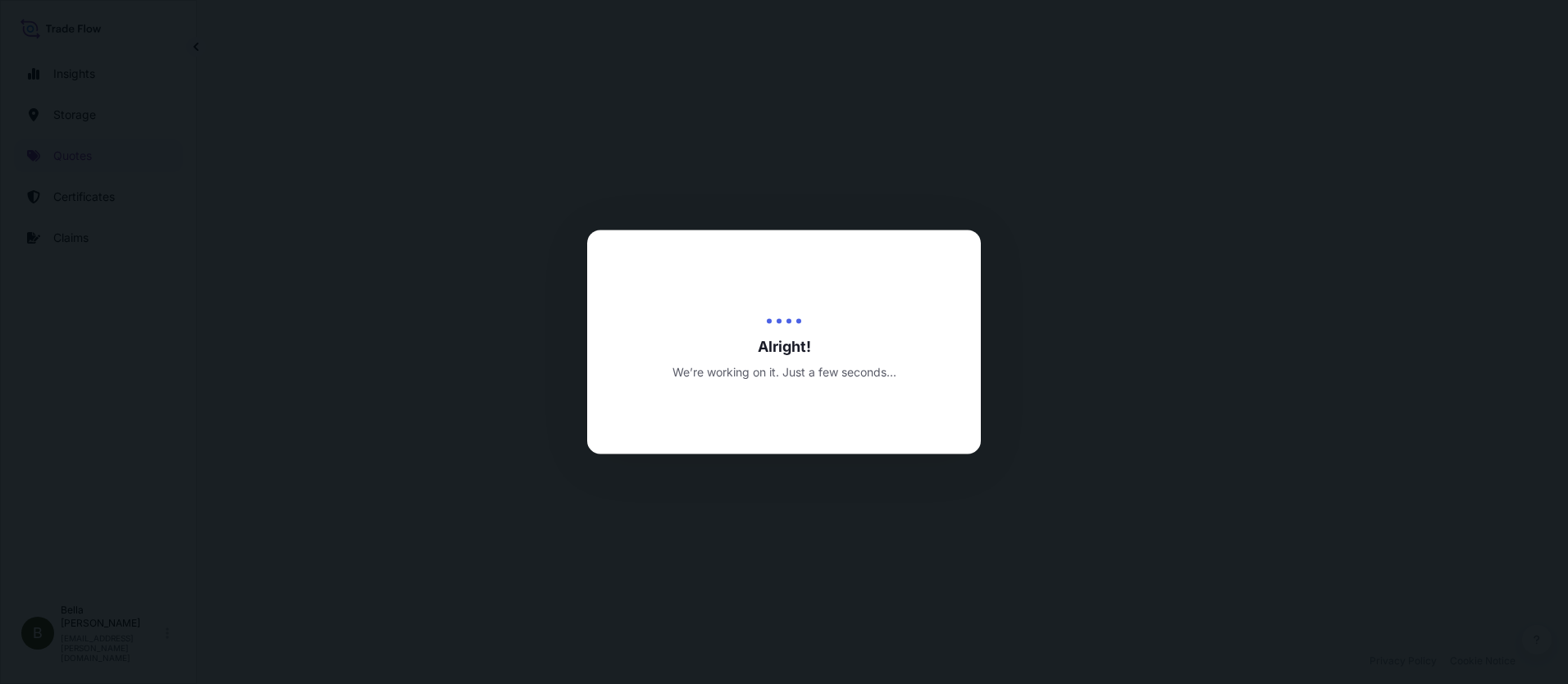
select select "Water"
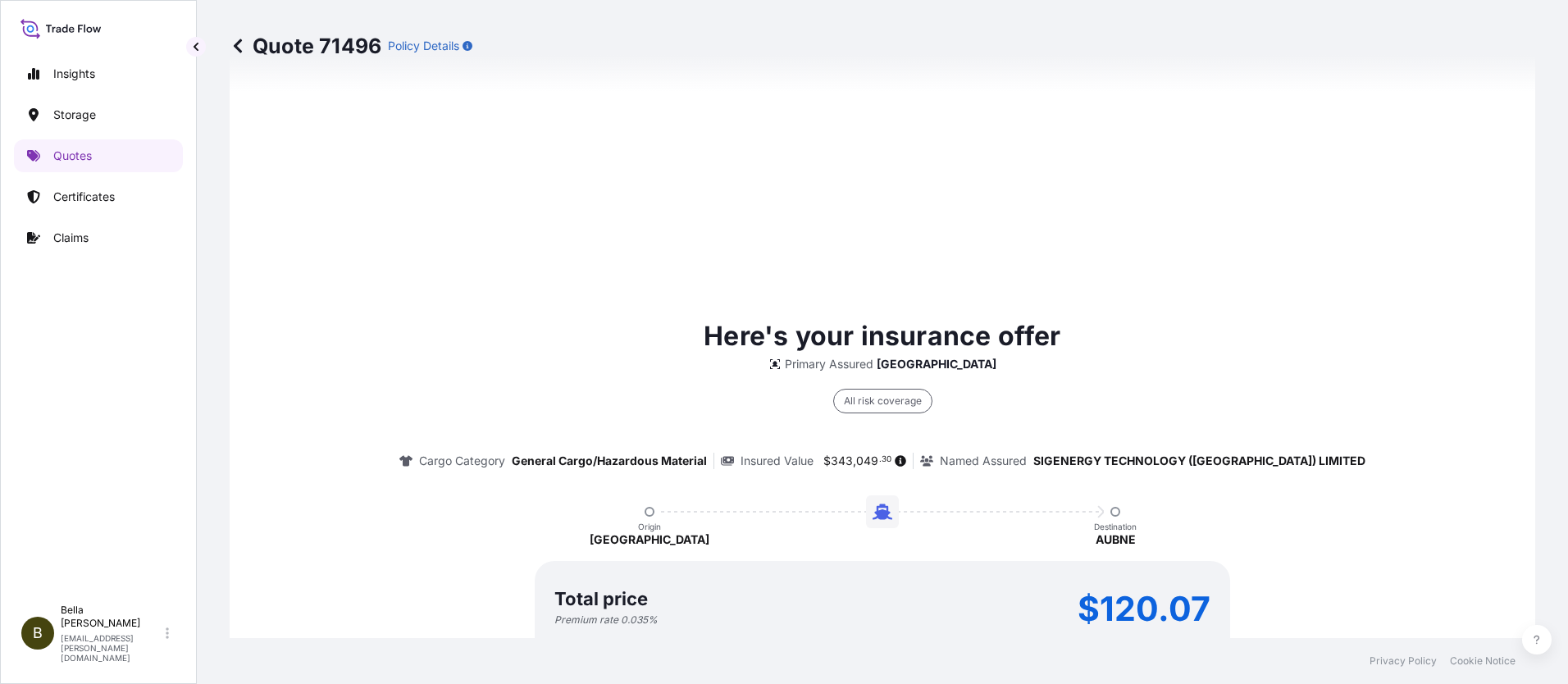
scroll to position [2442, 0]
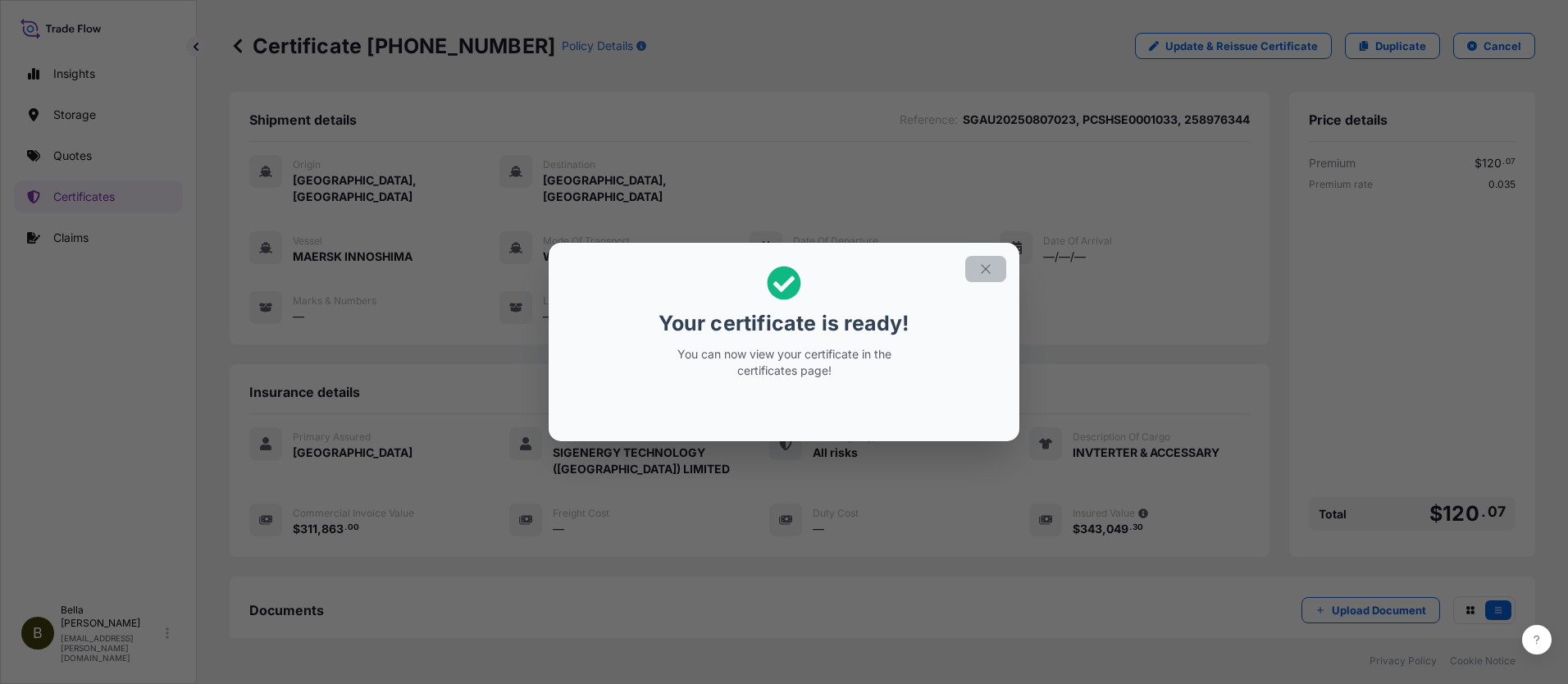
click at [983, 268] on icon "button" at bounding box center [986, 269] width 15 height 15
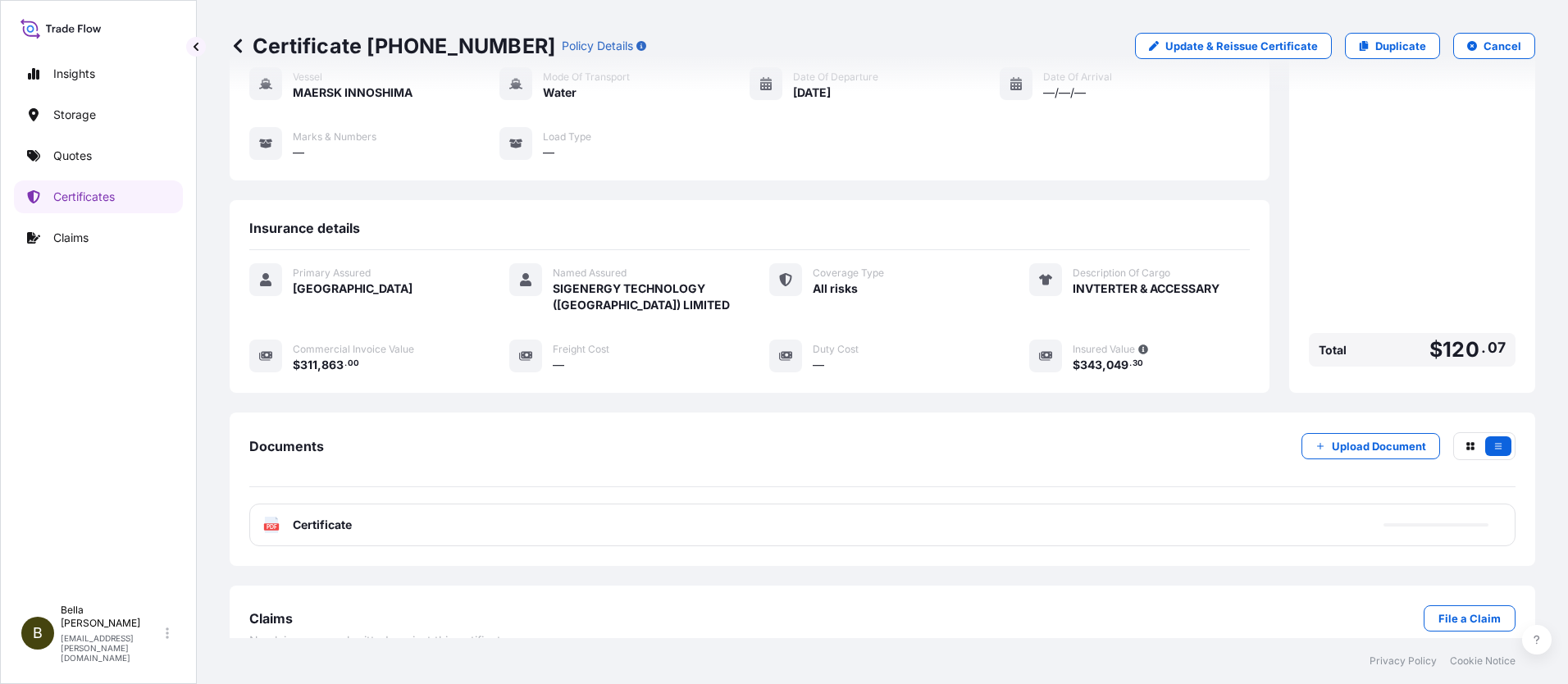
scroll to position [178, 0]
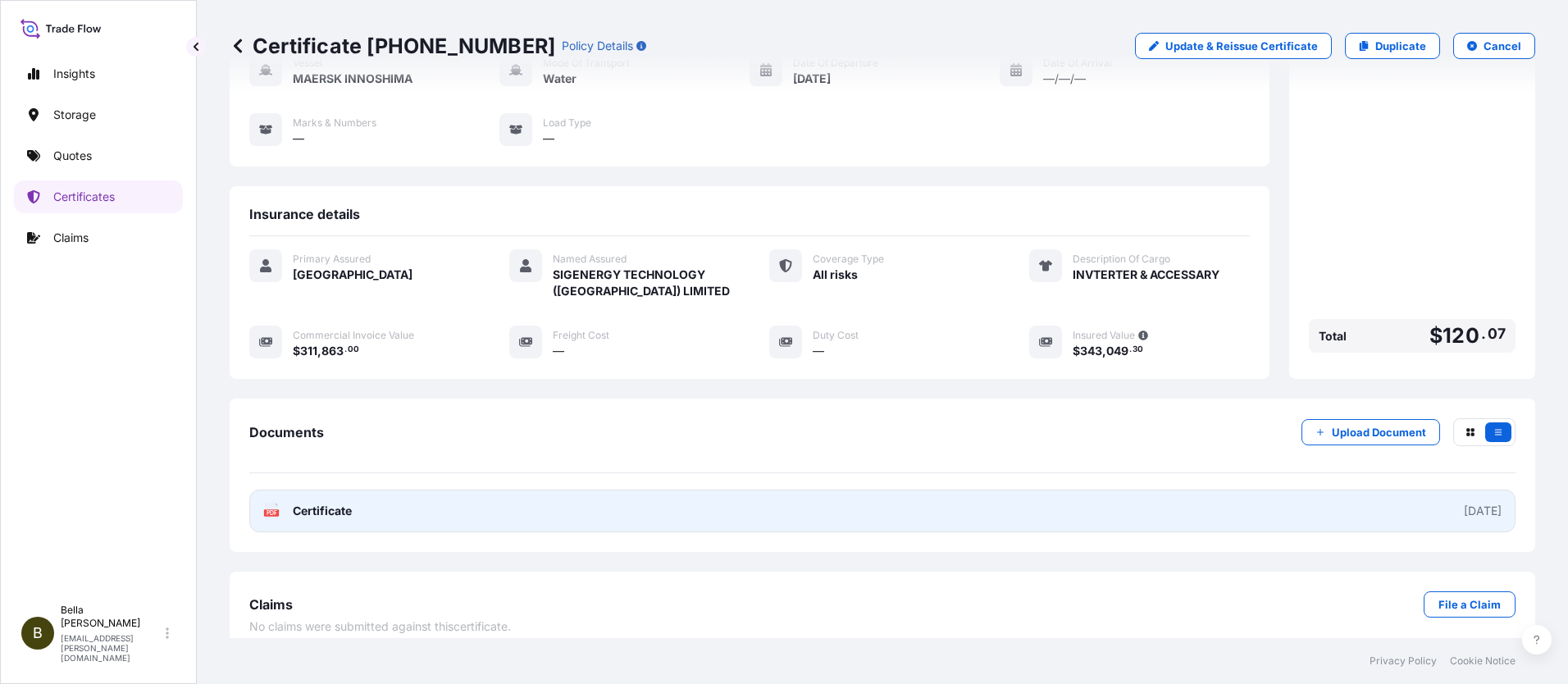
click at [851, 501] on link "PDF Certificate [DATE]" at bounding box center [882, 511] width 1266 height 43
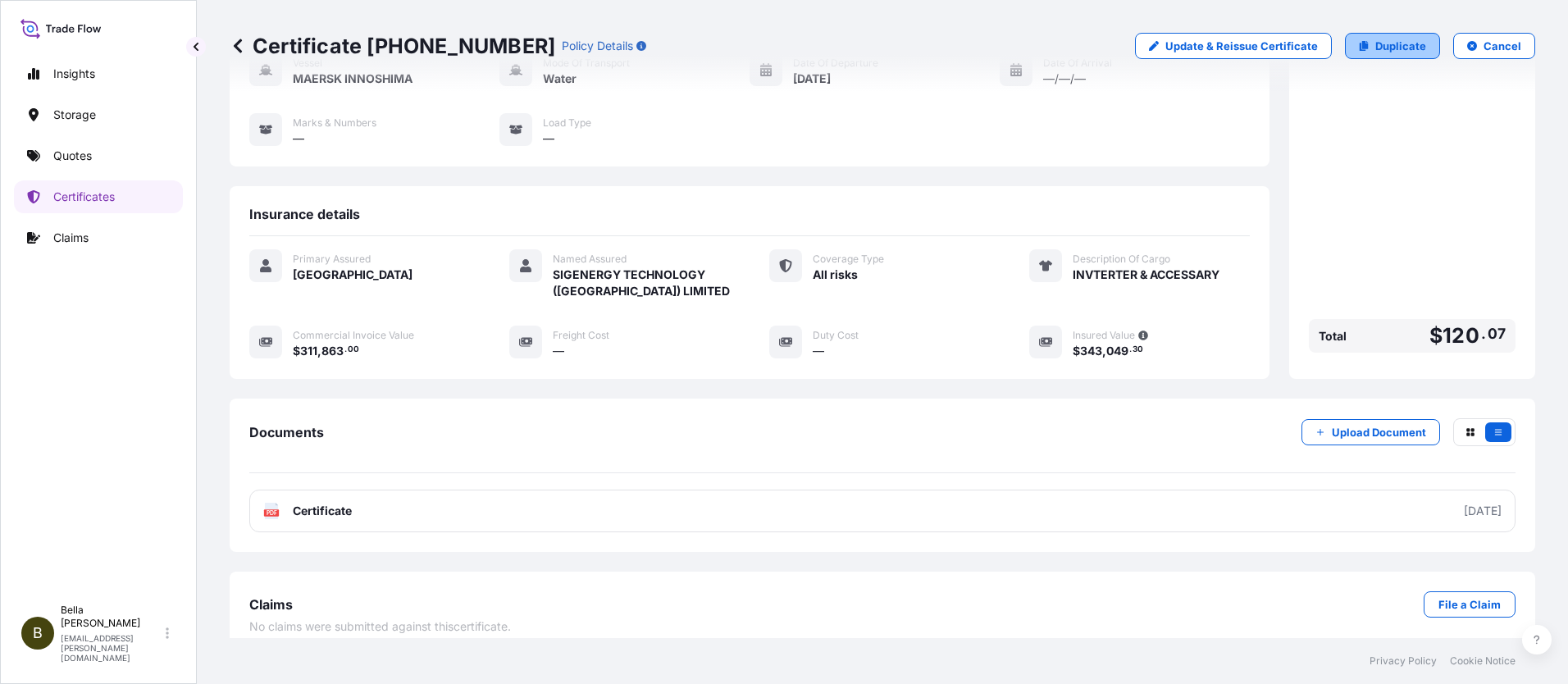
click at [1408, 46] on p "Duplicate" at bounding box center [1401, 46] width 50 height 17
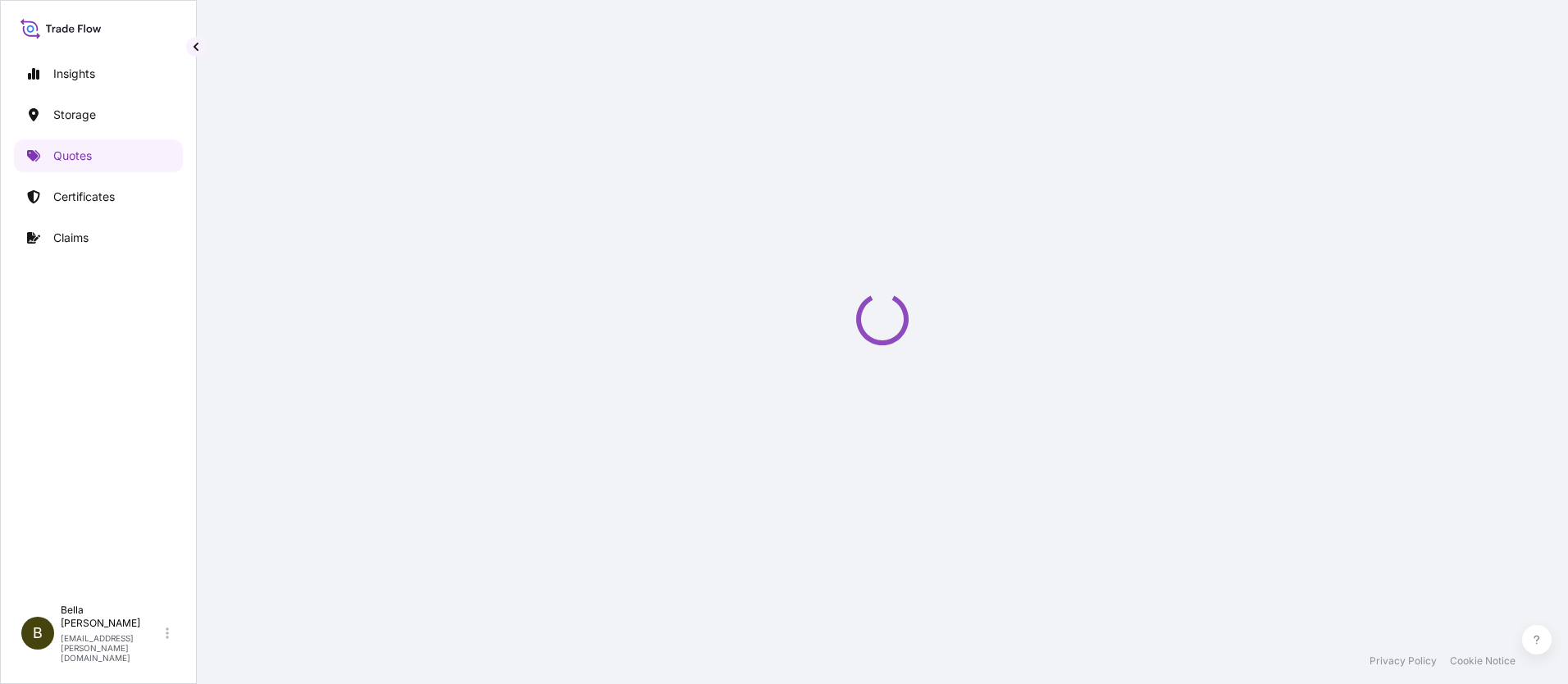
scroll to position [26, 0]
select select "Water"
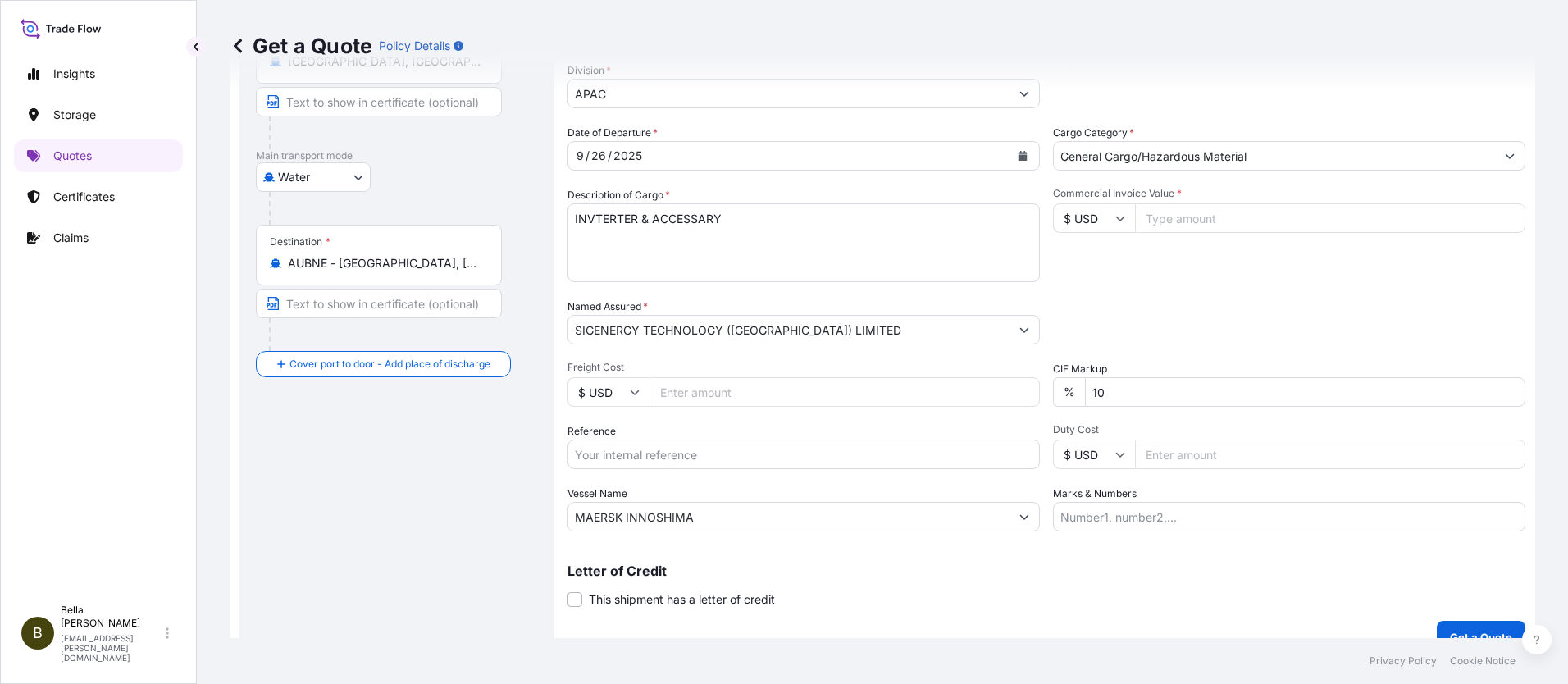
scroll to position [109, 0]
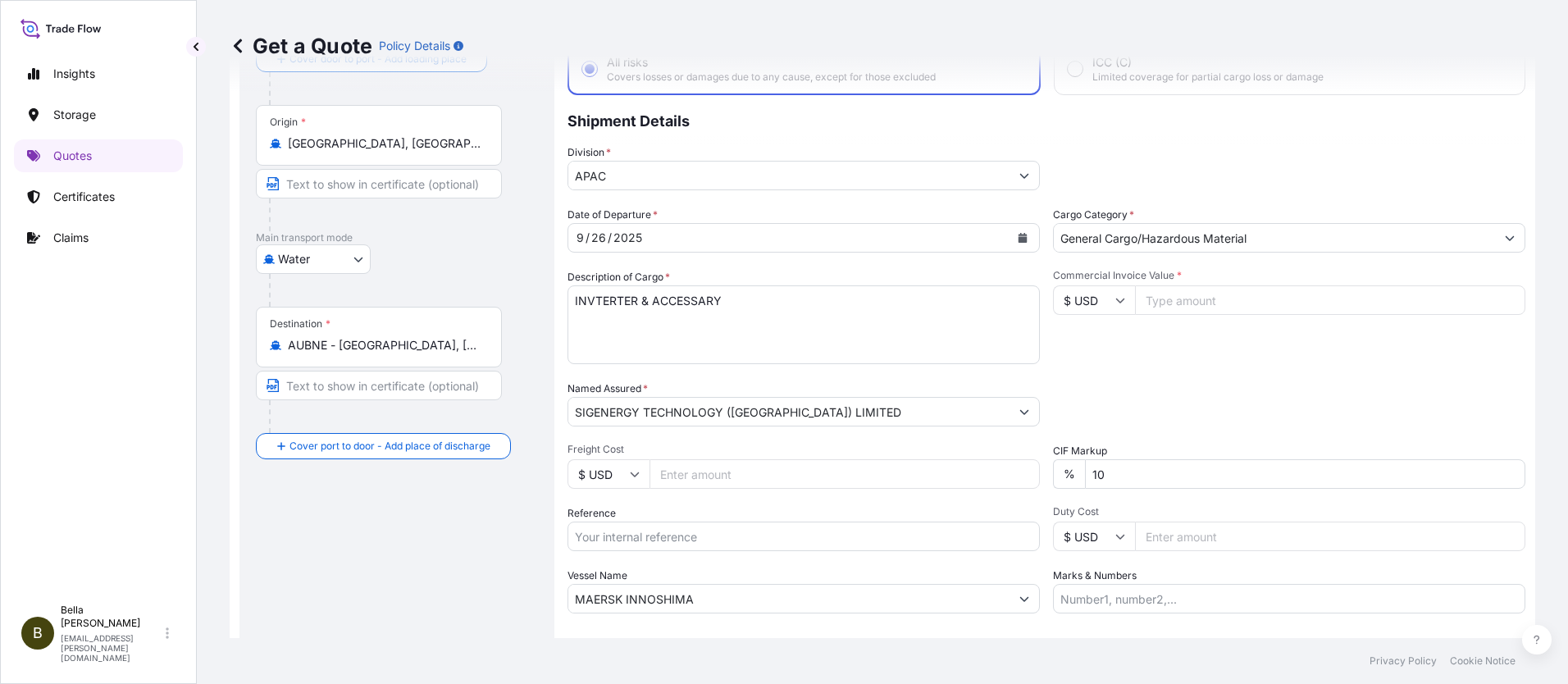
click at [1170, 298] on input "Commercial Invoice Value *" at bounding box center [1330, 300] width 390 height 29
type input "342587"
click at [1127, 388] on div "Packing Category Type to search a container mode Please select a primary mode o…" at bounding box center [1290, 403] width 473 height 46
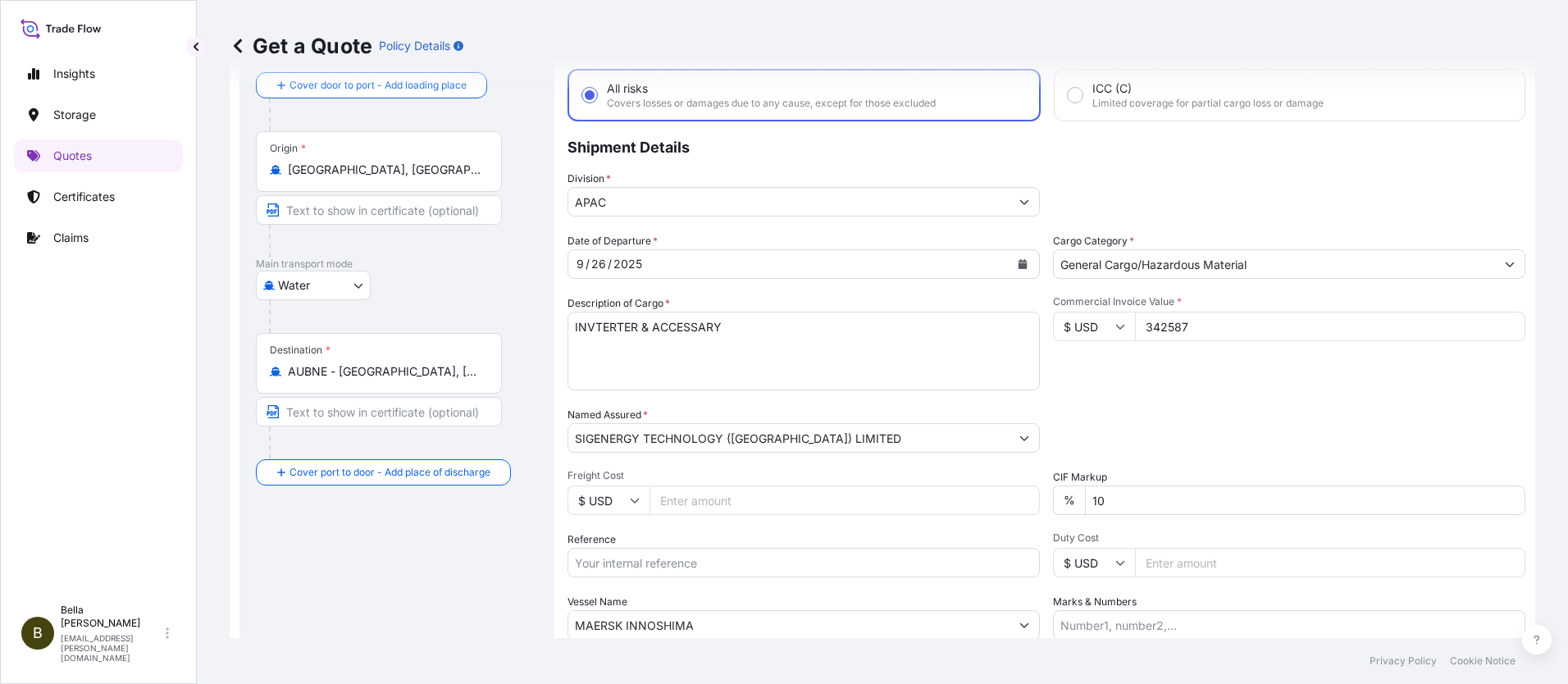
scroll to position [215, 0]
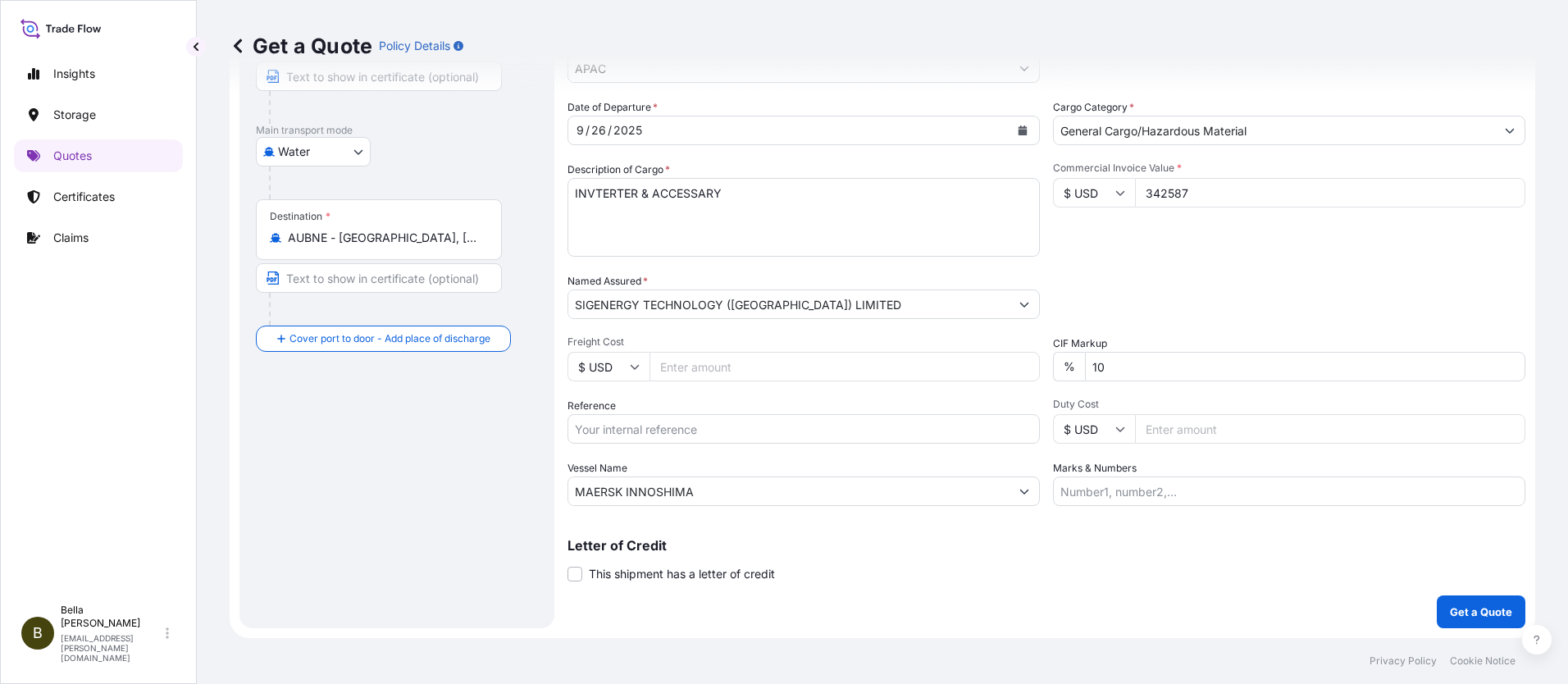
click at [718, 425] on input "Reference" at bounding box center [804, 428] width 473 height 29
paste input "SGAU20250807026"
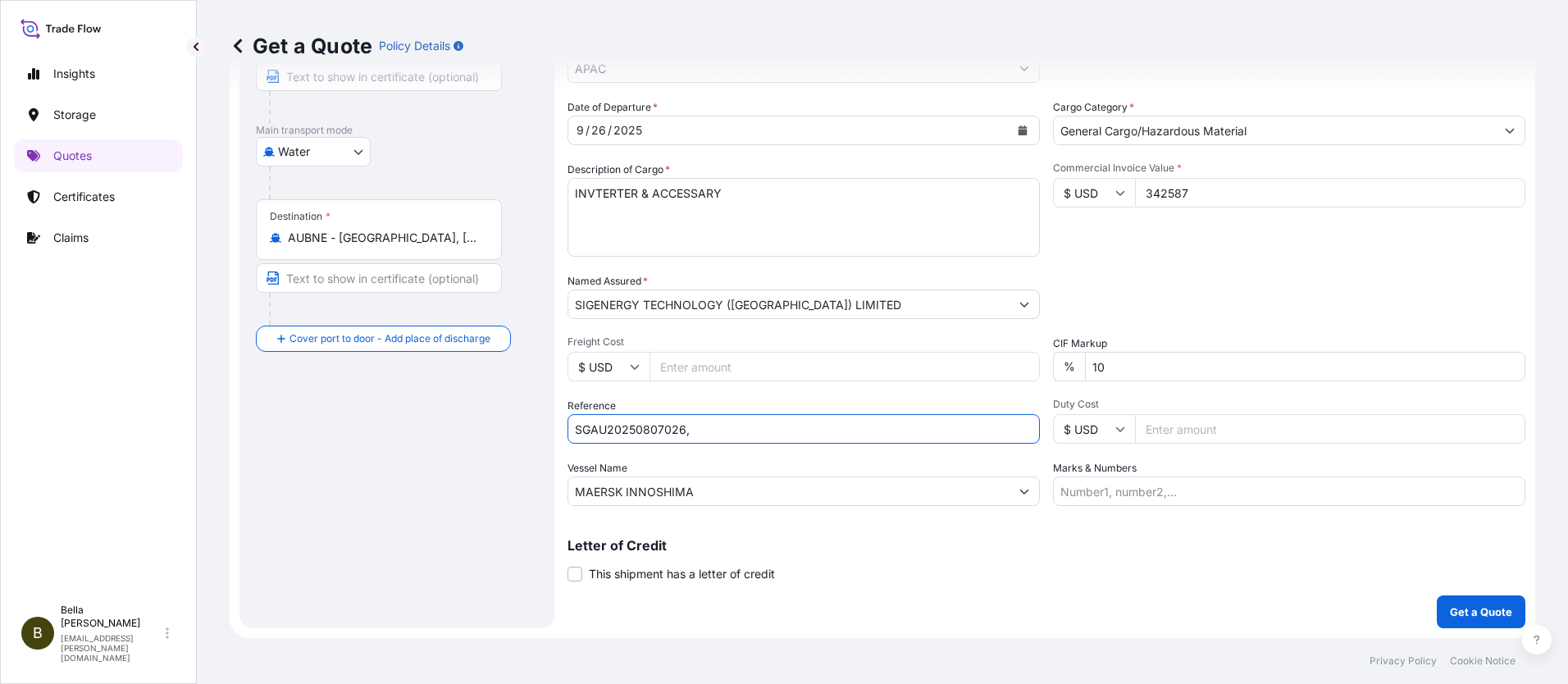
click at [720, 429] on input "SGAU20250807026," at bounding box center [804, 428] width 473 height 29
paste input "PCSHSE0001036"
paste input "258977660"
type input "SGAU20250807026, PCSHSE0001036, 258977660"
click at [421, 406] on div "Route Details Cover door to port - Add loading place Place of loading Road / [G…" at bounding box center [396, 257] width 282 height 709
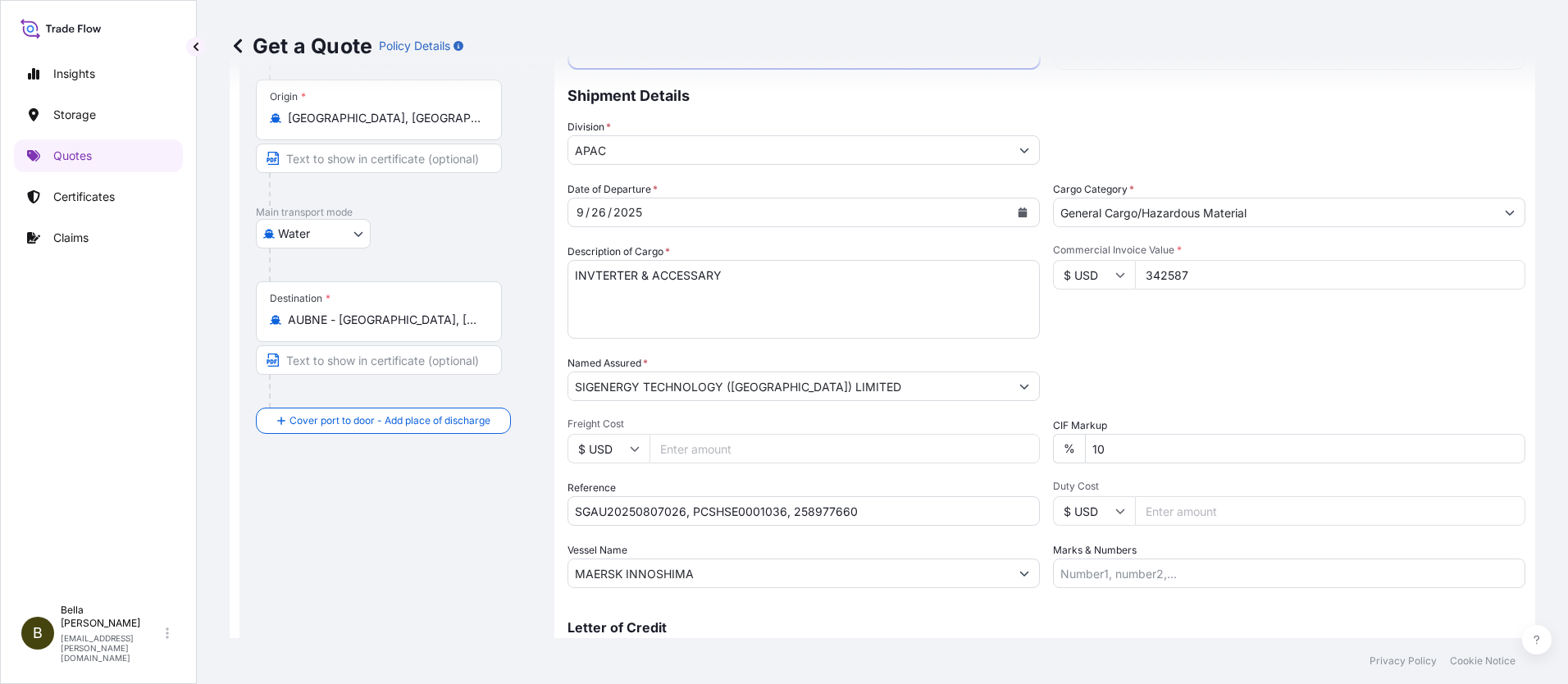
scroll to position [51, 0]
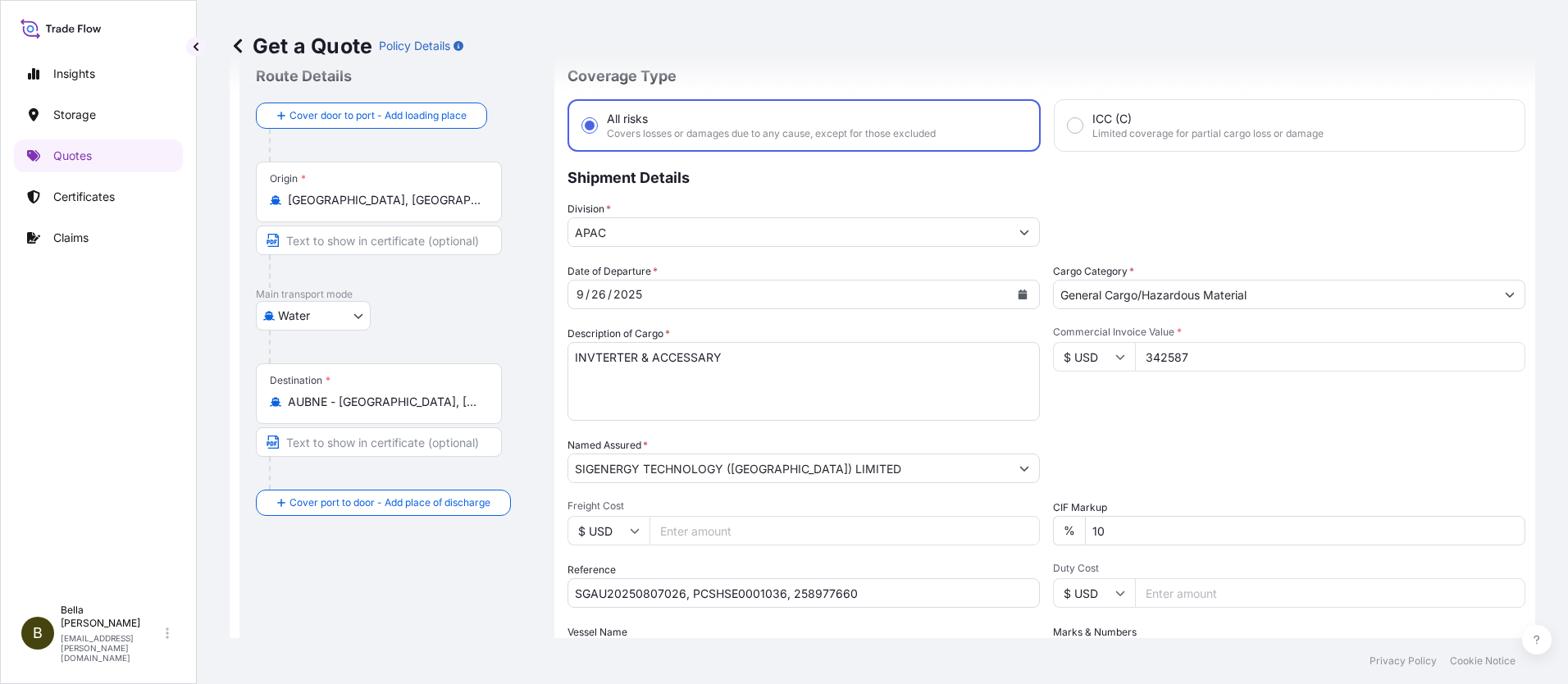
click at [1243, 396] on div "Commercial Invoice Value * $ USD 342587" at bounding box center [1290, 373] width 473 height 95
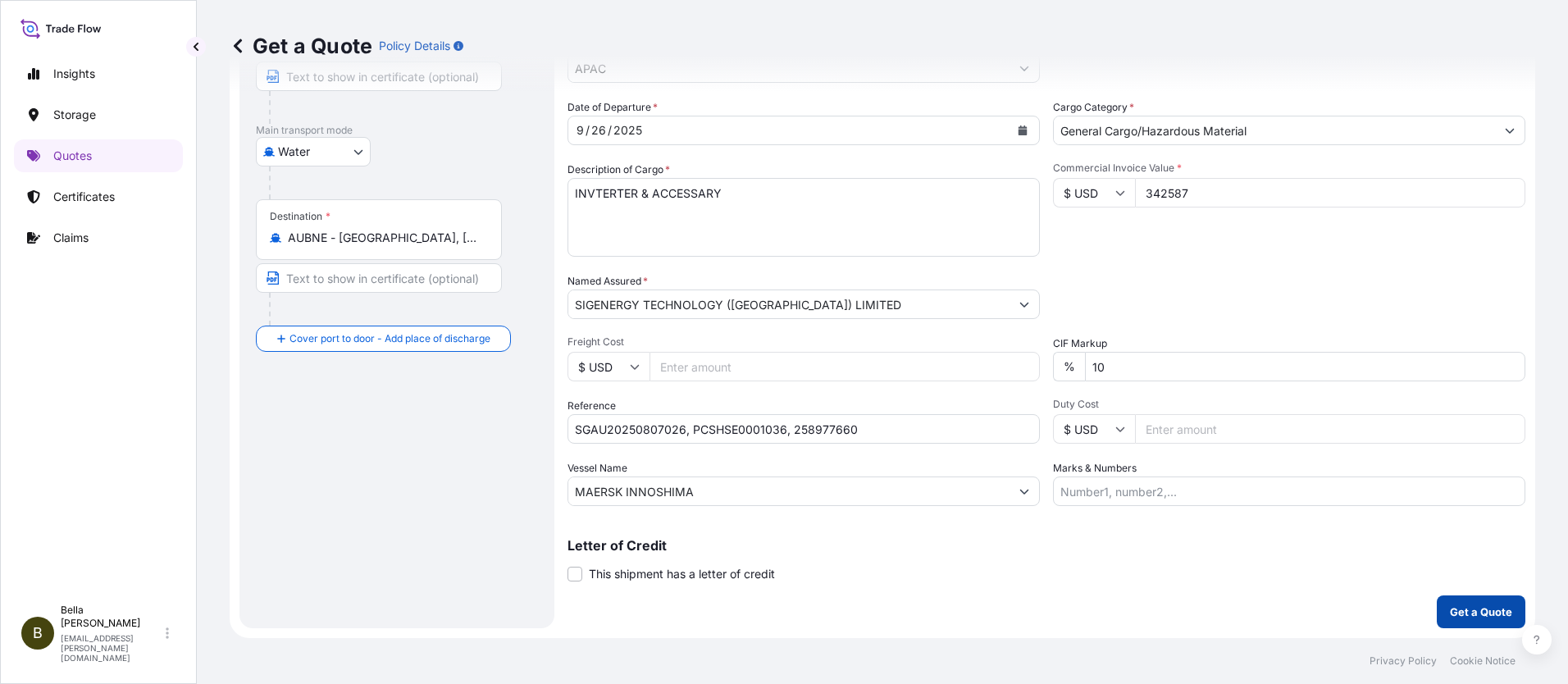
click at [1468, 611] on p "Get a Quote" at bounding box center [1481, 612] width 62 height 17
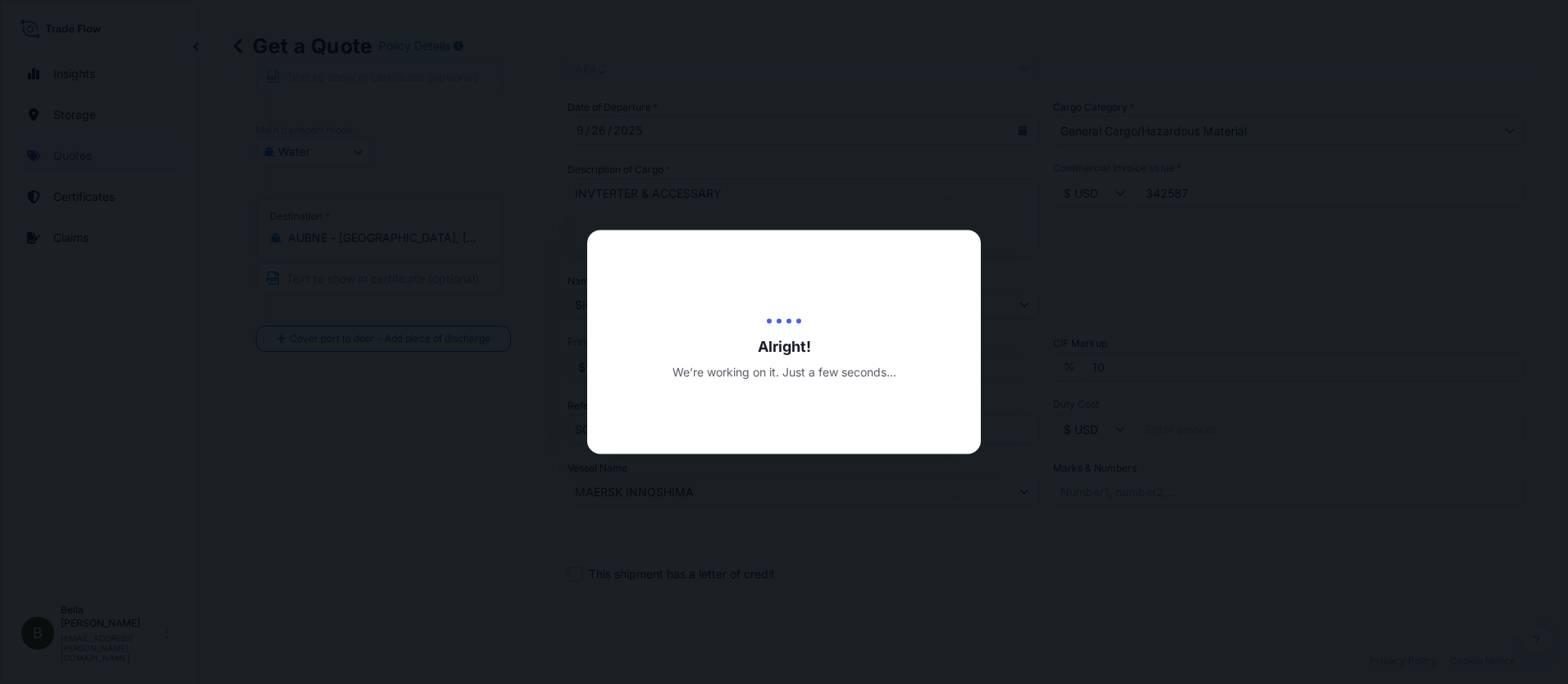
scroll to position [665, 0]
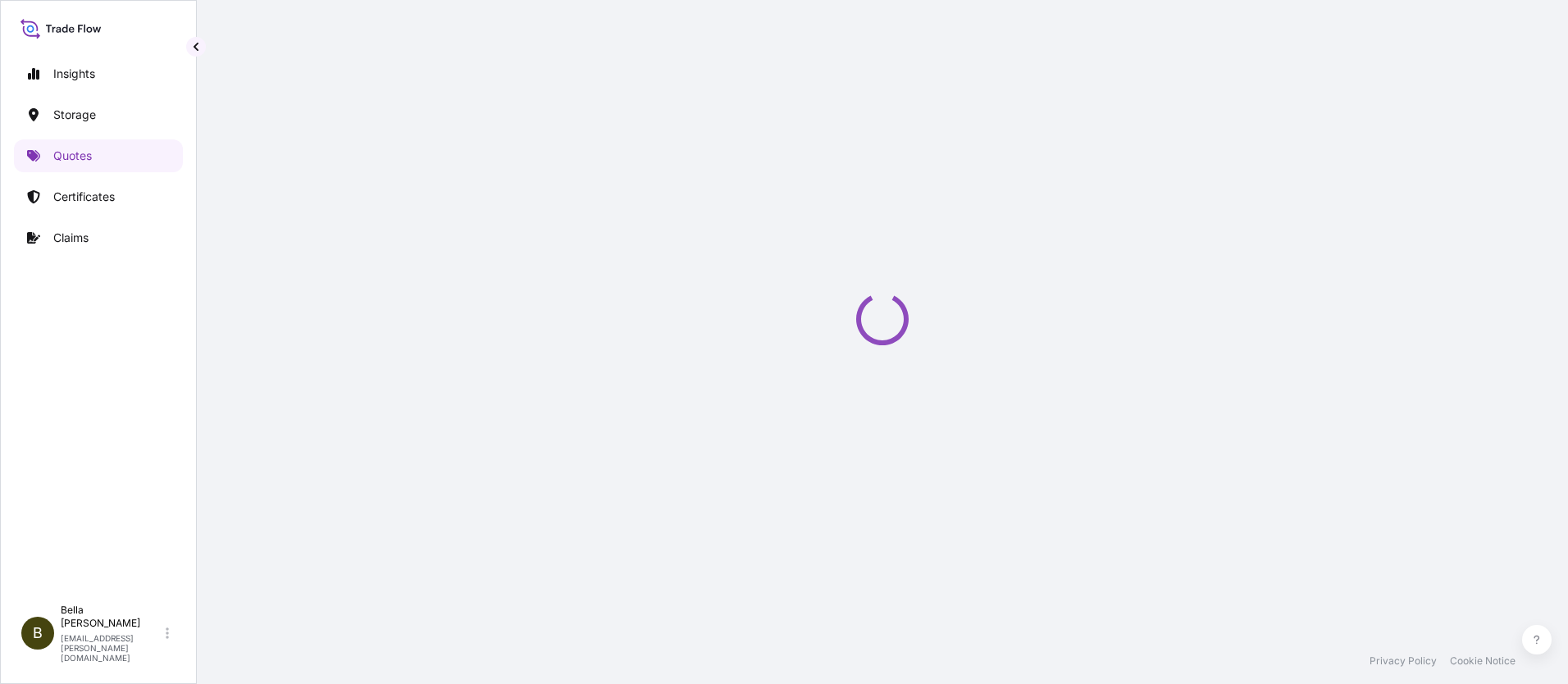
select select "Water"
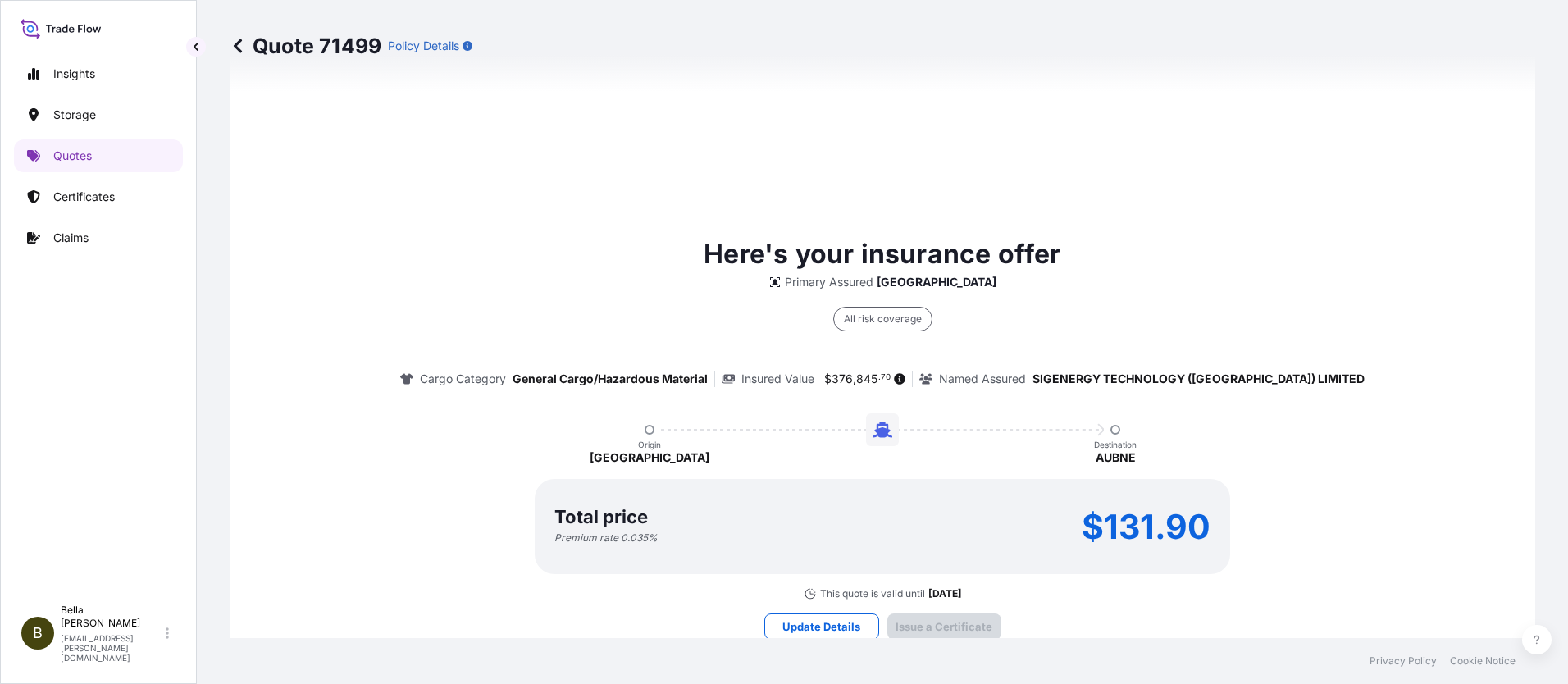
scroll to position [2409, 0]
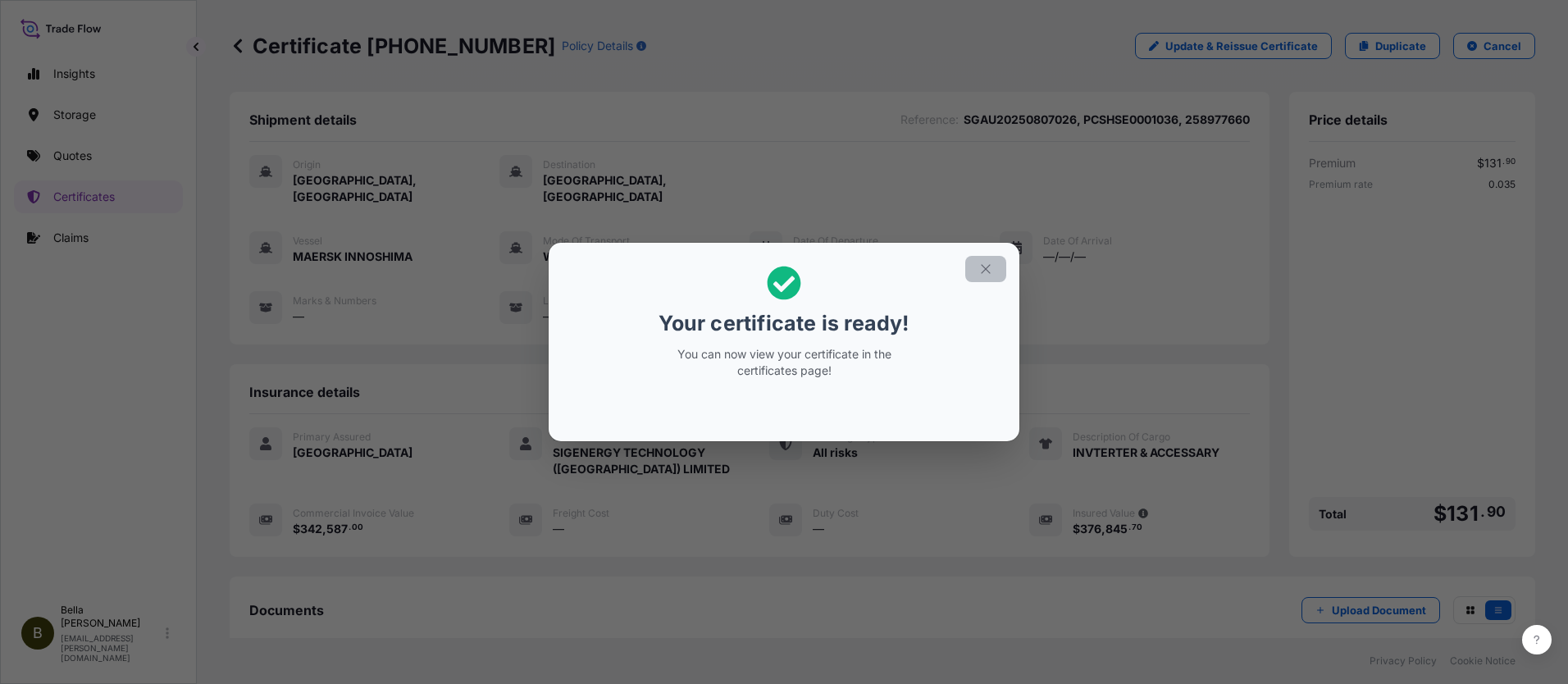
click at [988, 271] on icon "button" at bounding box center [986, 269] width 15 height 15
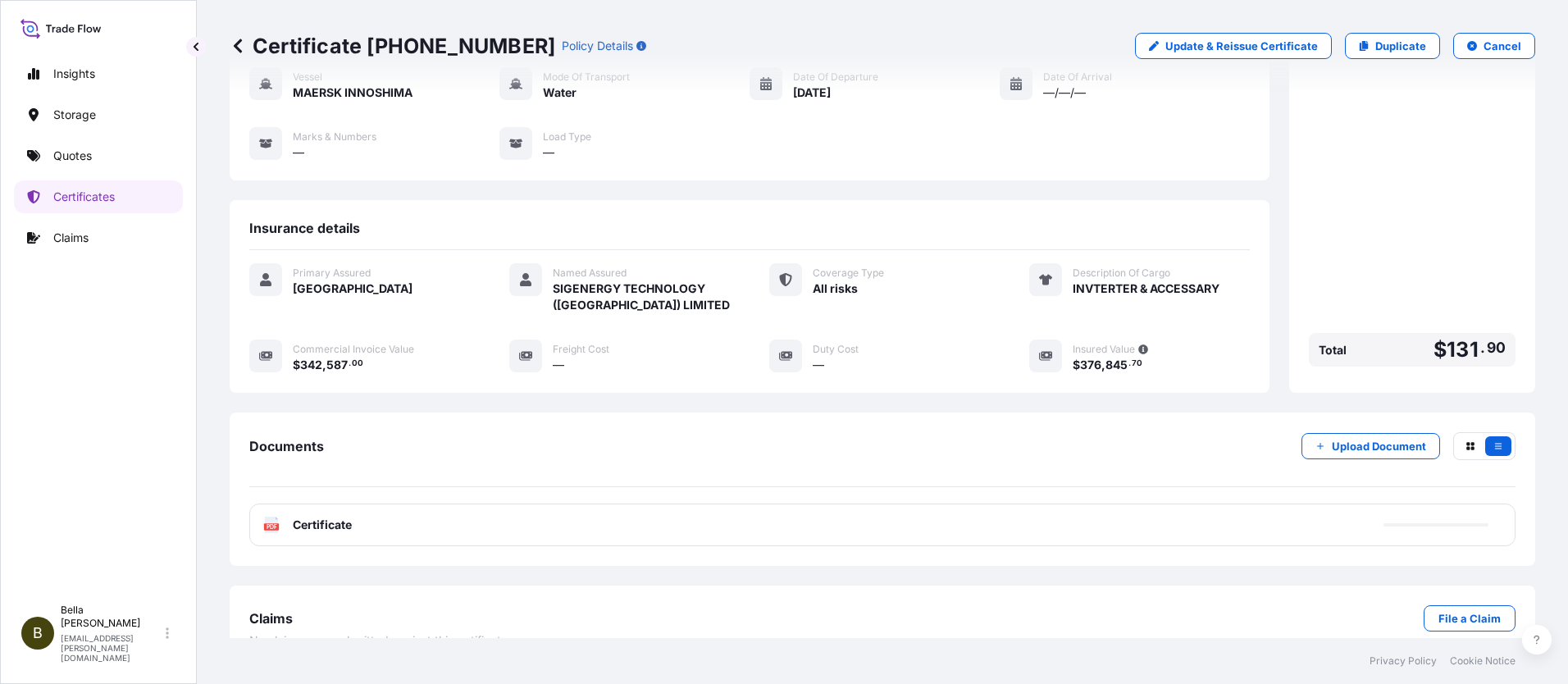
scroll to position [178, 0]
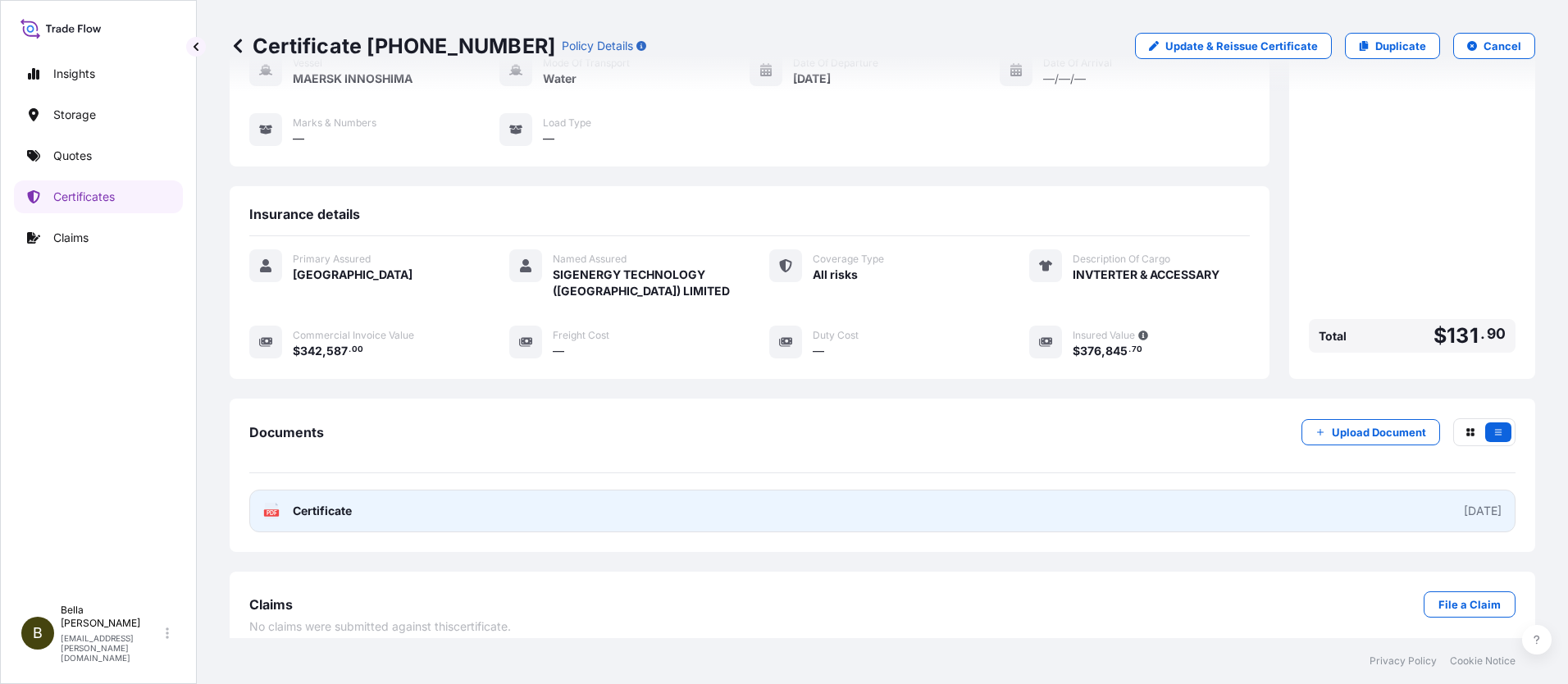
click at [858, 495] on link "PDF Certificate [DATE]" at bounding box center [882, 511] width 1266 height 43
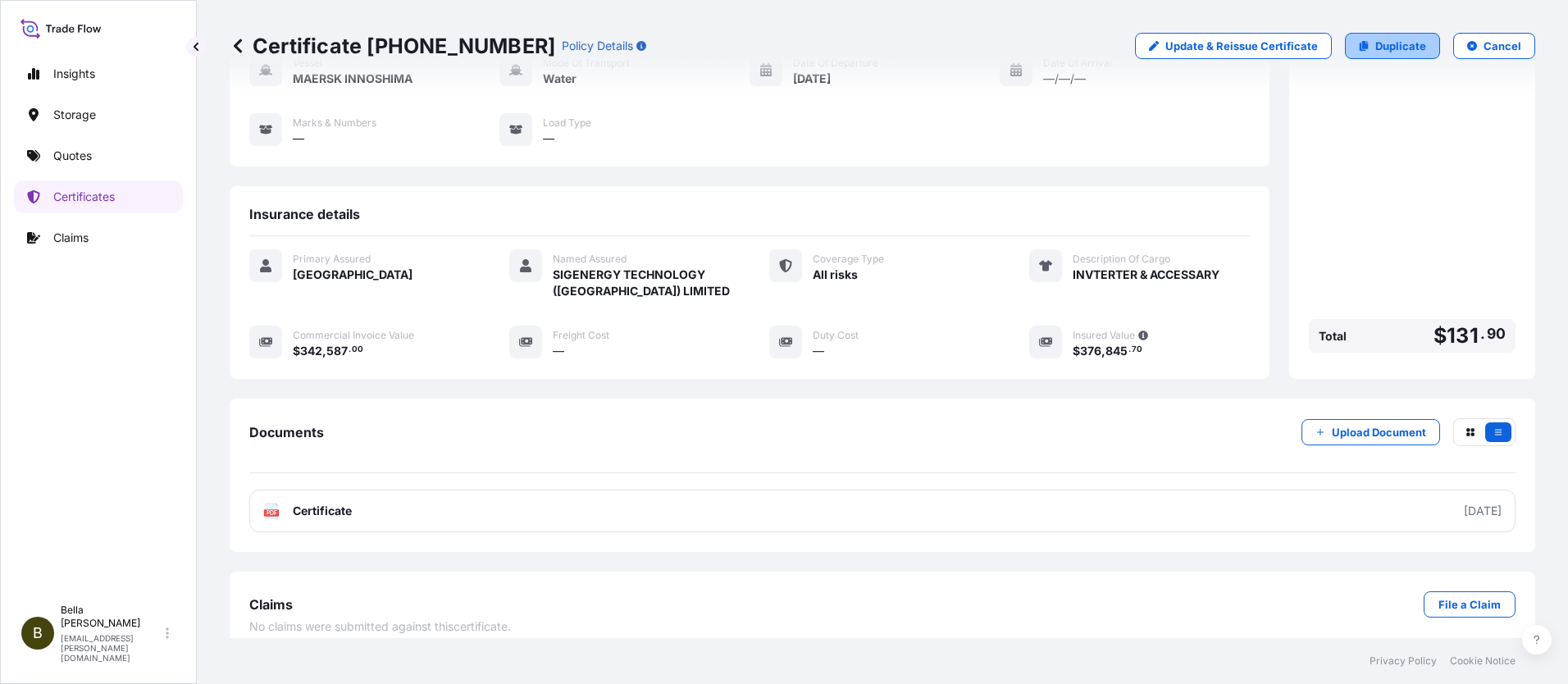
click at [1375, 47] on p "Duplicate" at bounding box center [1401, 46] width 50 height 17
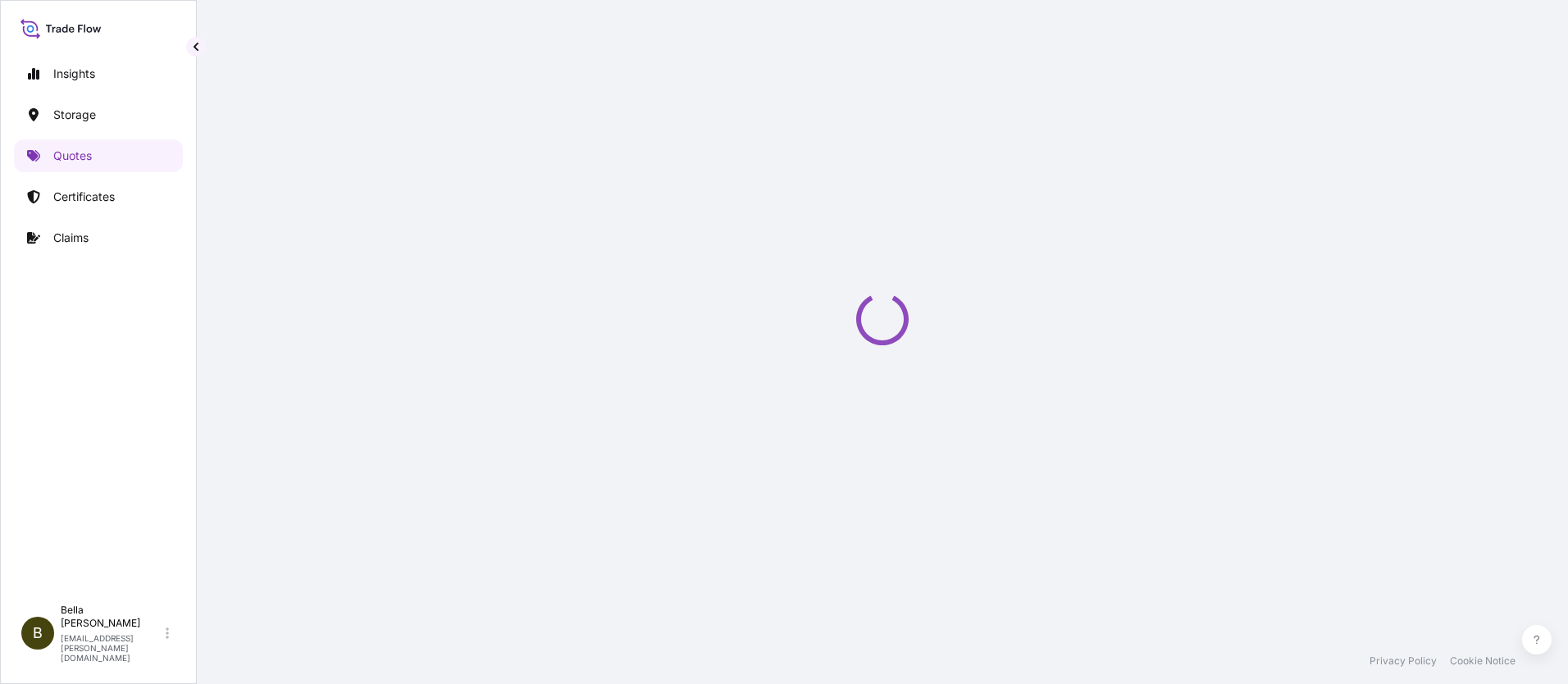
scroll to position [26, 0]
select select "Water"
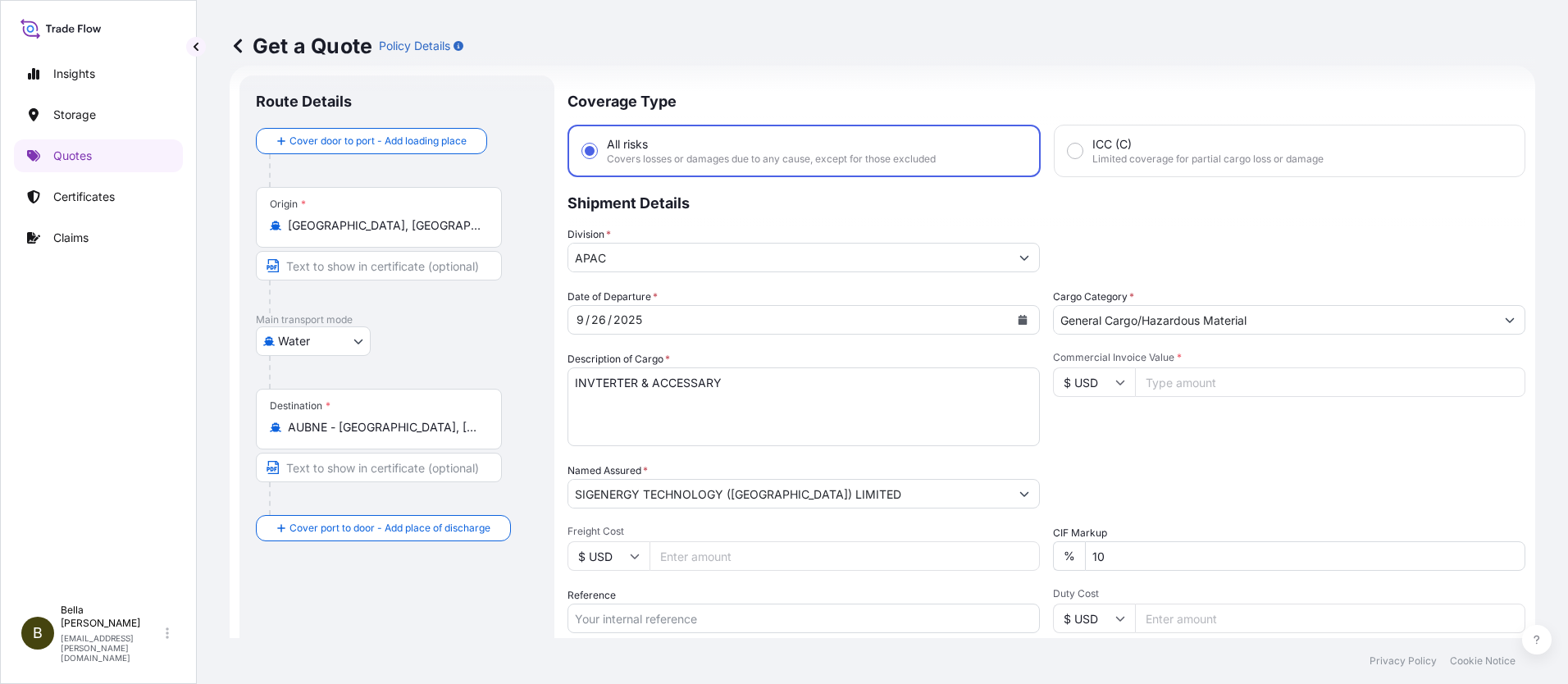
click at [608, 620] on input "Reference" at bounding box center [804, 618] width 473 height 29
paste input "SGAU20250807024"
click at [718, 615] on input "SGAU20250807024," at bounding box center [804, 618] width 473 height 29
paste input "PCSHSE0001034"
click at [821, 621] on input "SGAU20250807024, PCSHSE0001034," at bounding box center [804, 618] width 473 height 29
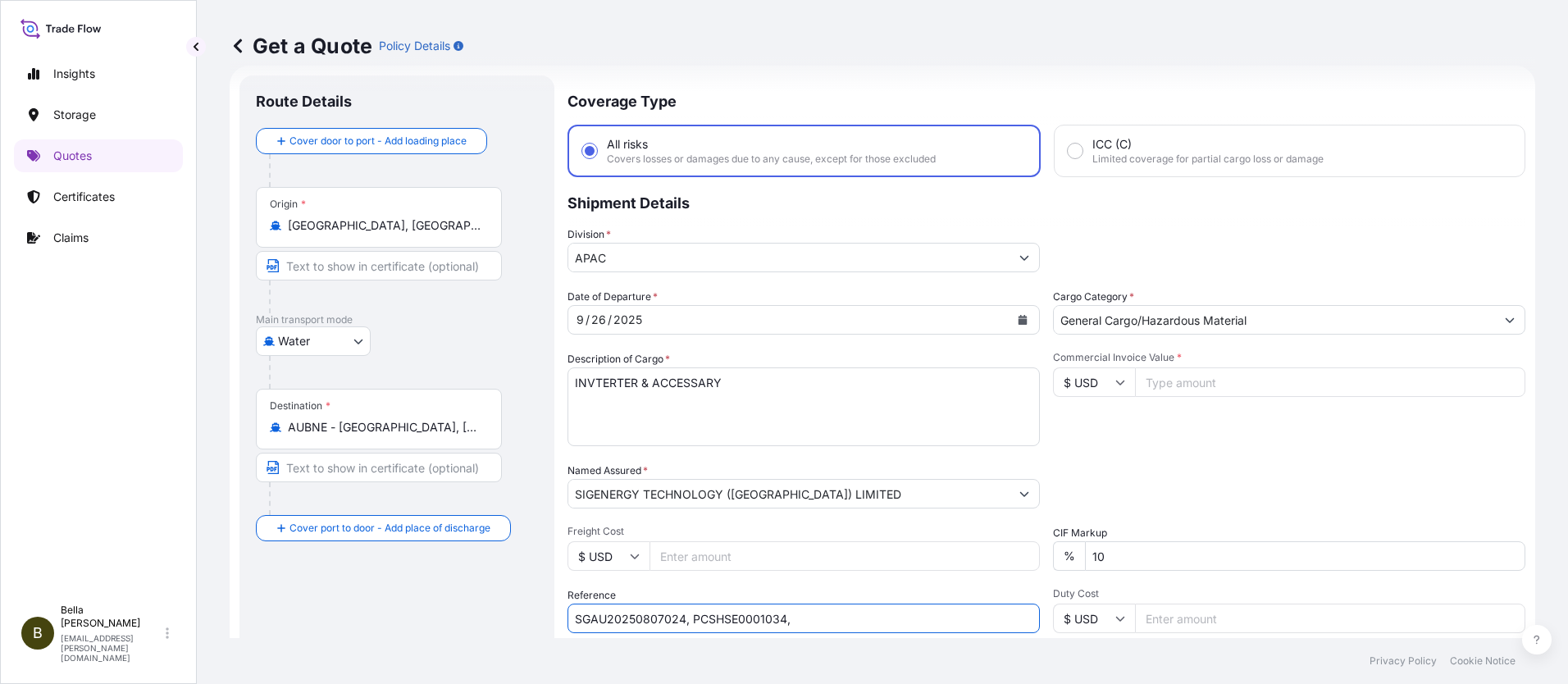
paste input "258977790"
type input "SGAU20250807024, PCSHSE0001034, 258977790"
click at [1173, 378] on input "Commercial Invoice Value *" at bounding box center [1330, 382] width 390 height 29
type input "329791"
click at [1109, 436] on div "Commercial Invoice Value * $ USD 329791" at bounding box center [1290, 398] width 473 height 95
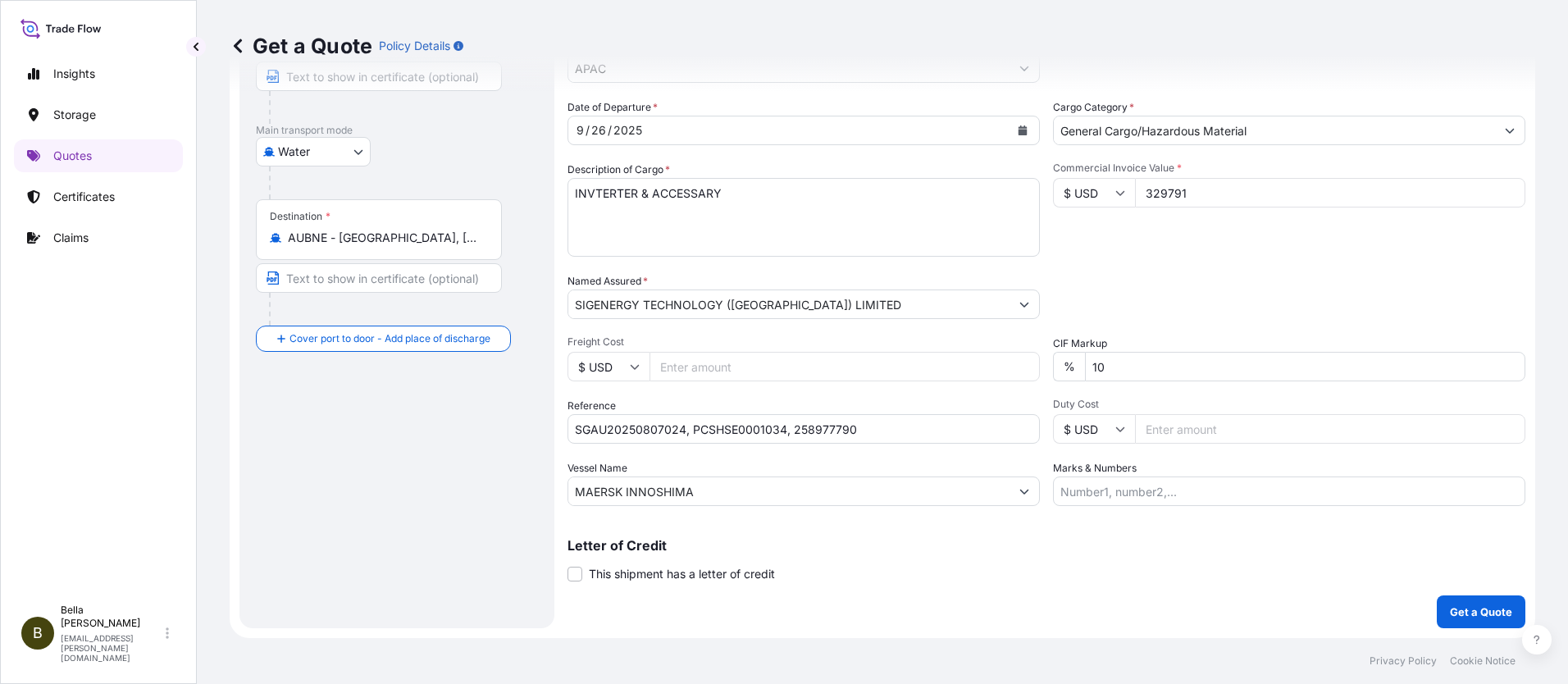
scroll to position [51, 0]
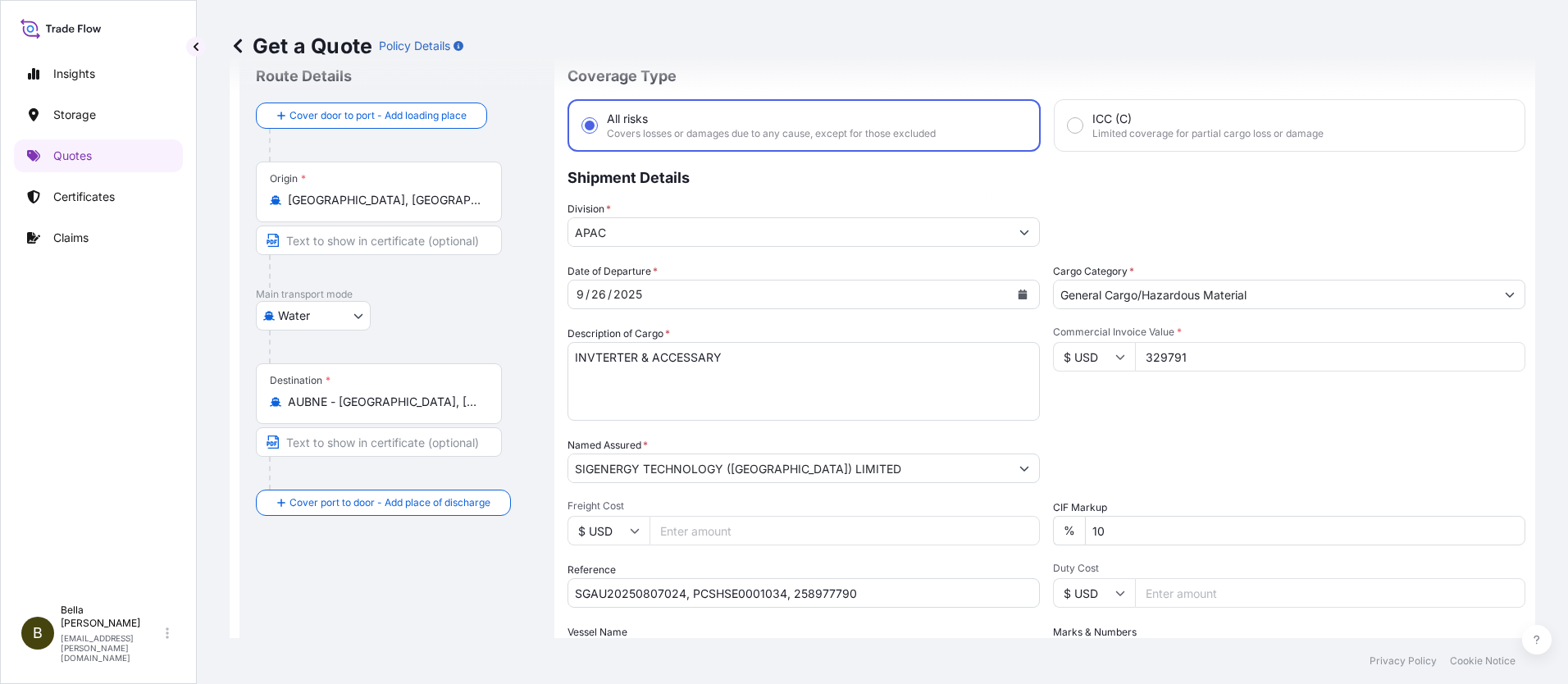
click at [1180, 453] on div "Packing Category Type to search a container mode Please select a primary mode o…" at bounding box center [1290, 460] width 473 height 46
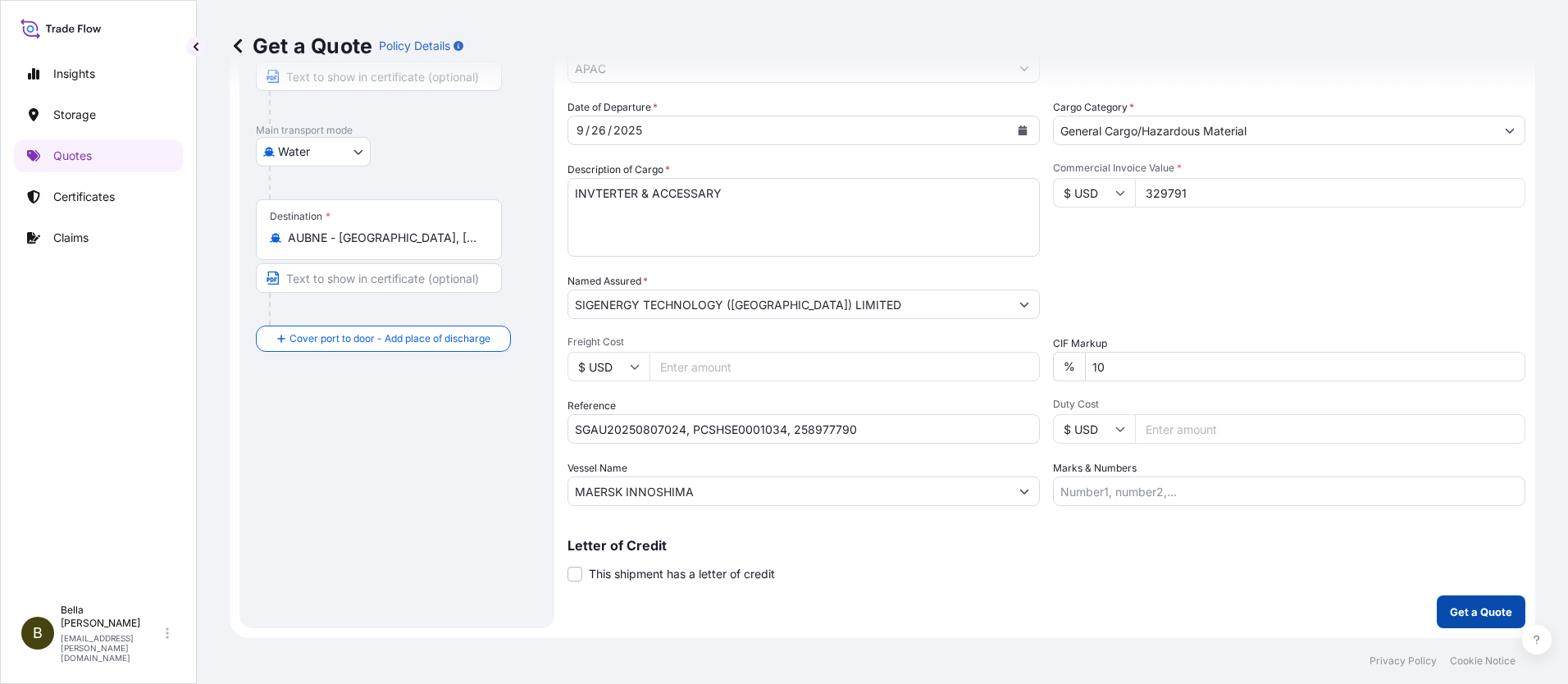
click at [1486, 603] on button "Get a Quote" at bounding box center [1481, 612] width 88 height 33
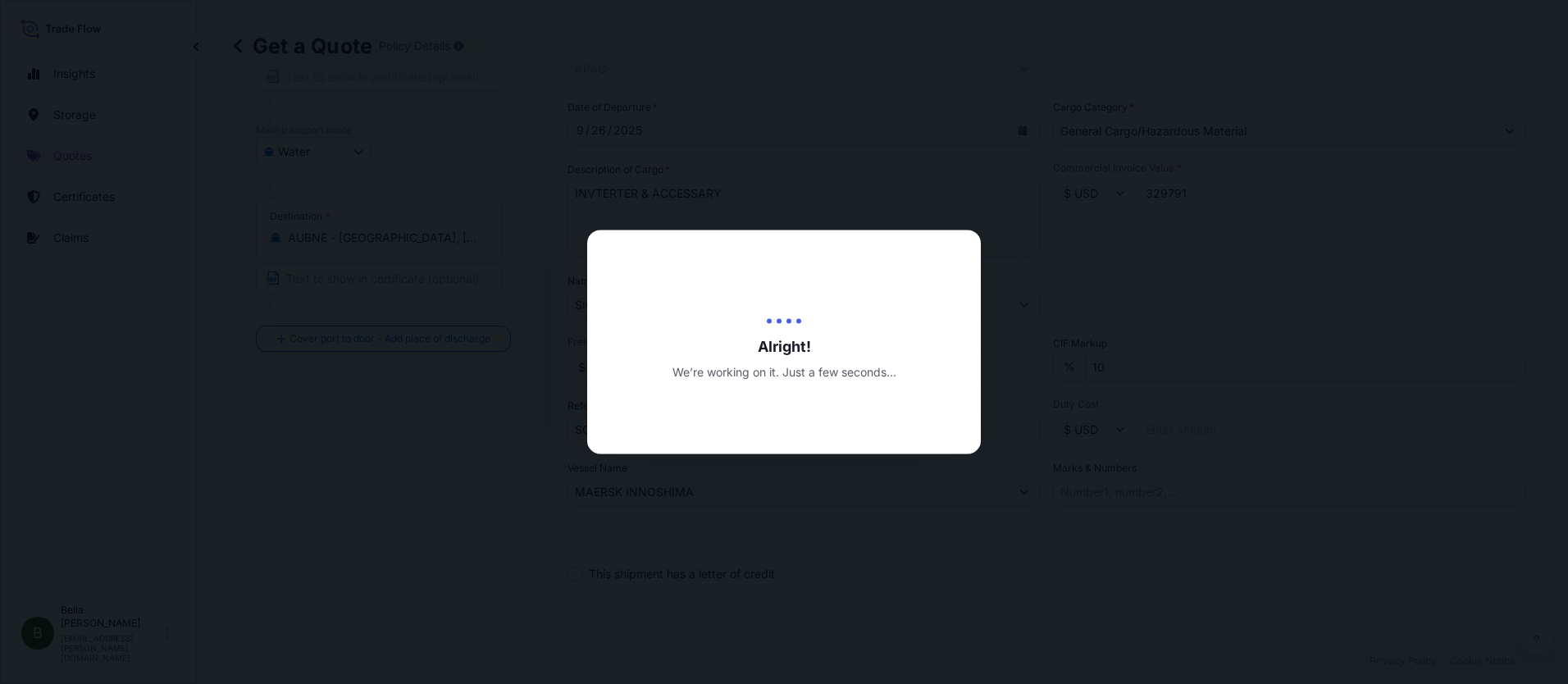
scroll to position [665, 0]
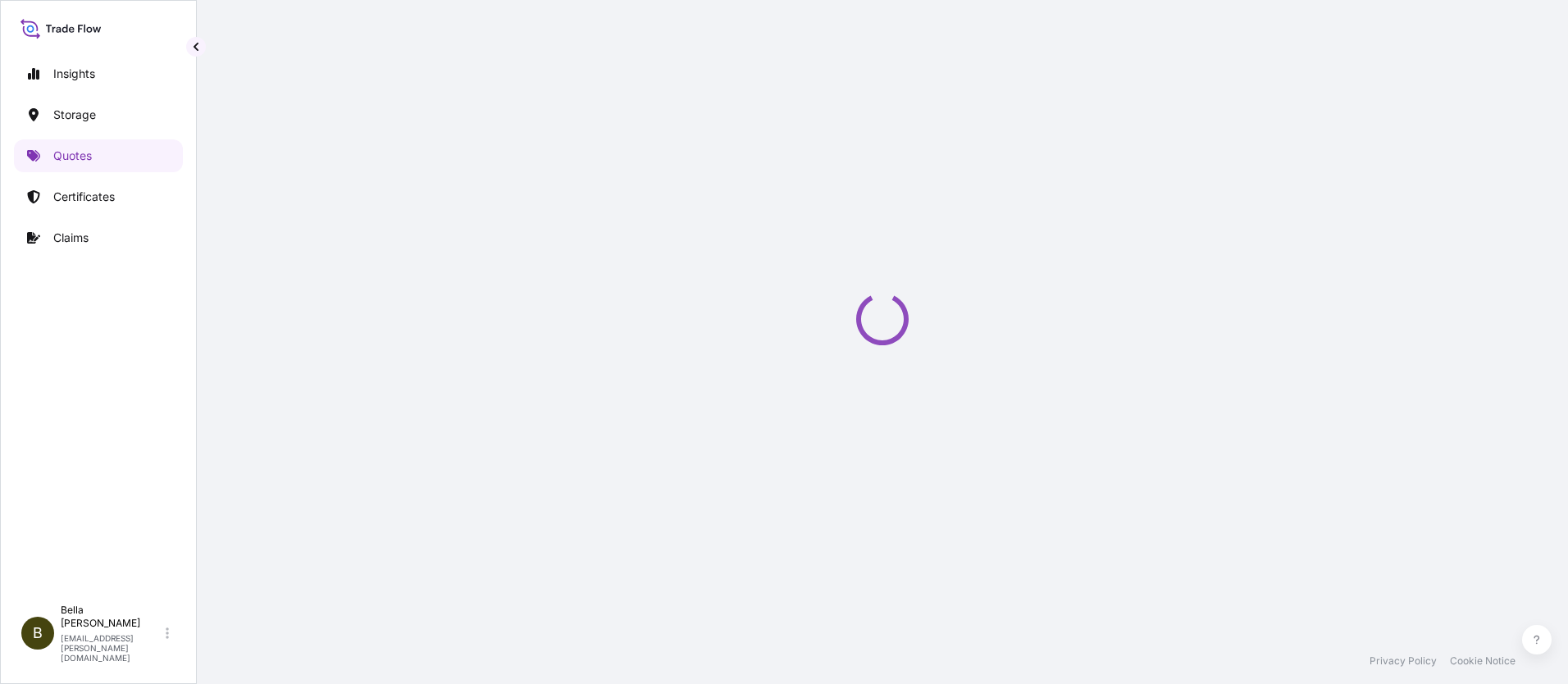
click at [919, 581] on div "Loading" at bounding box center [882, 319] width 1306 height 639
select select "Water"
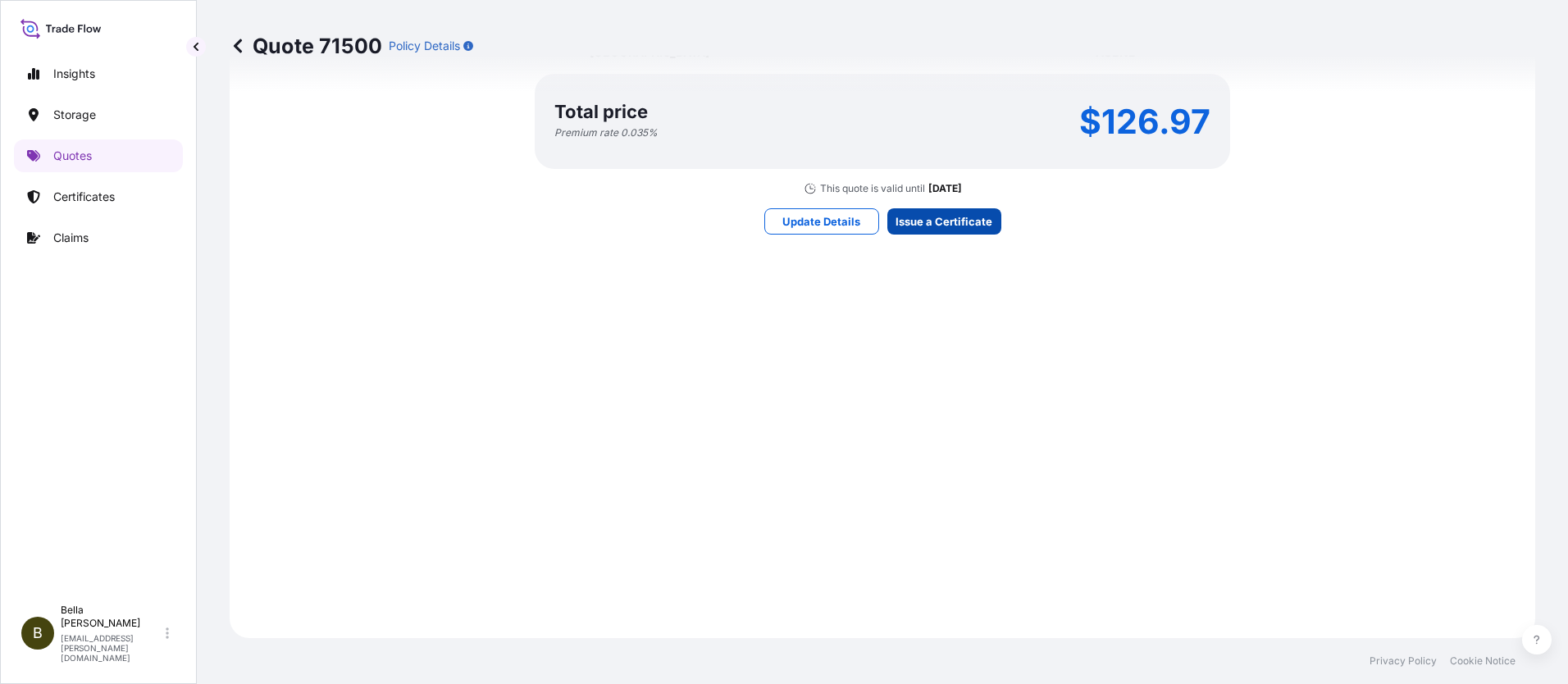
scroll to position [2409, 0]
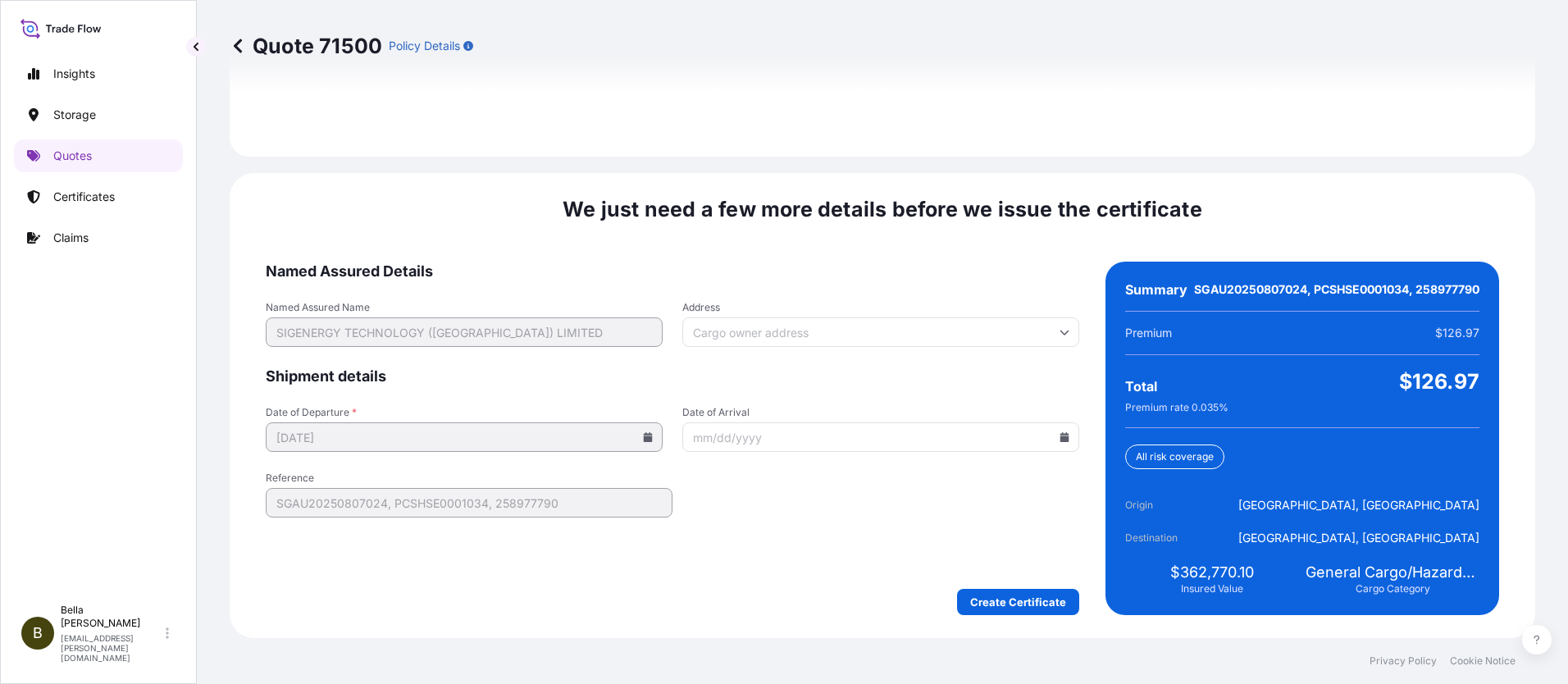
click at [924, 219] on span "We just need a few more details before we issue the certificate" at bounding box center [882, 209] width 640 height 26
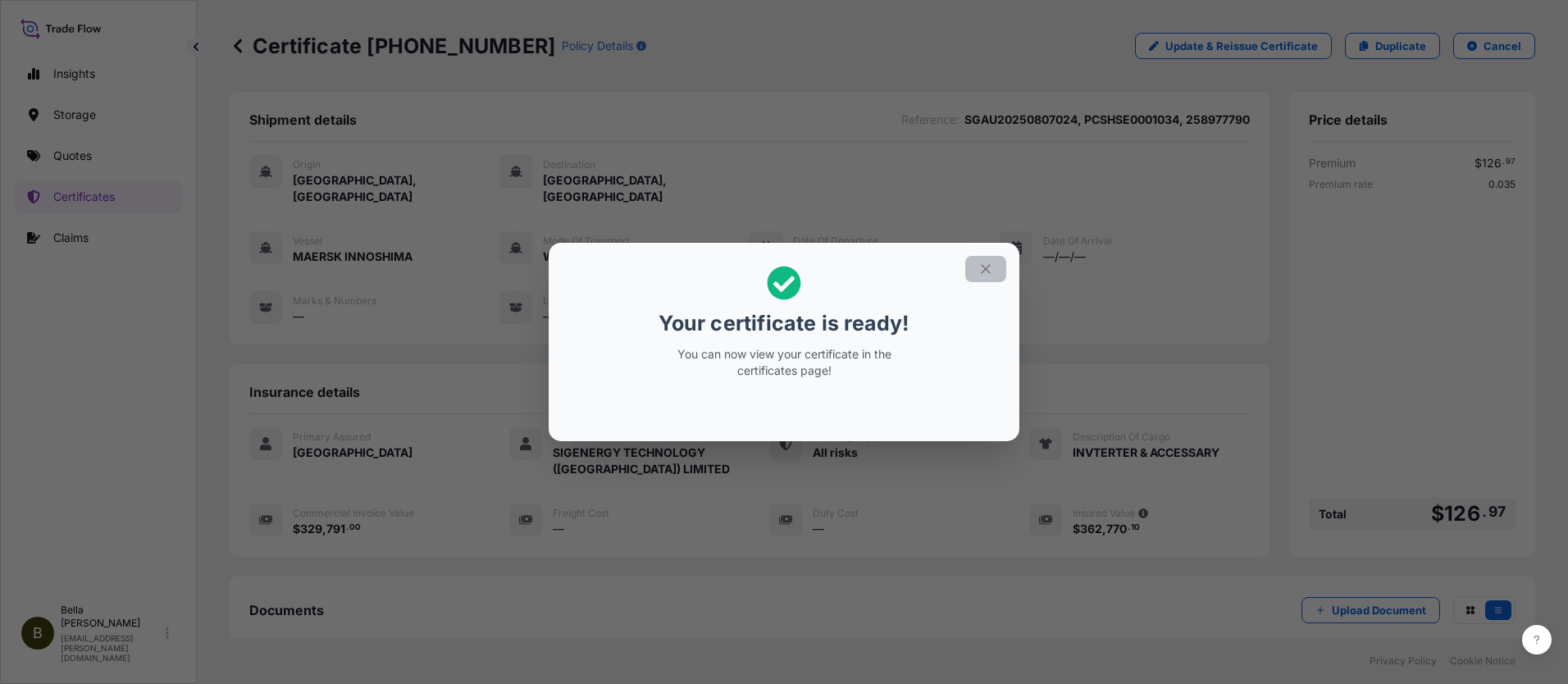
click at [985, 266] on icon "button" at bounding box center [986, 269] width 15 height 15
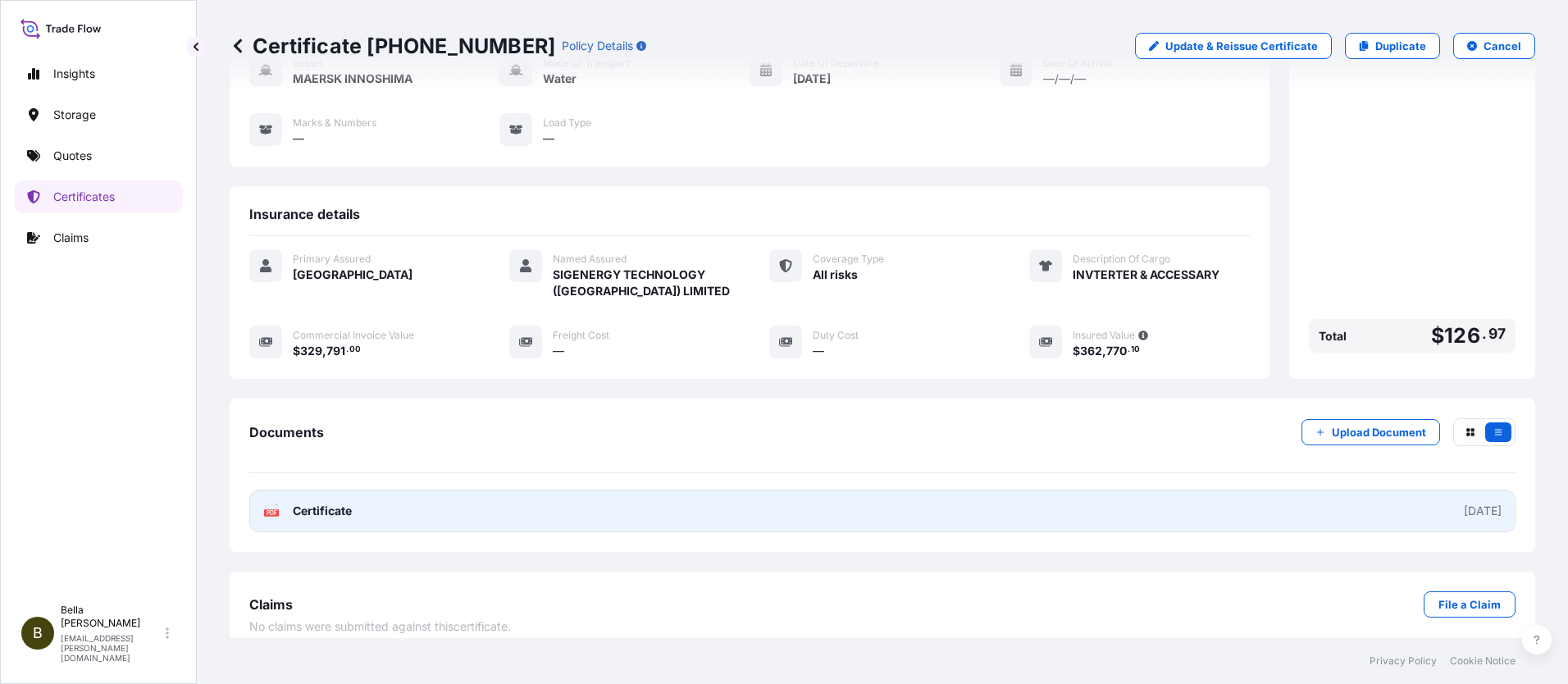
click at [581, 491] on link "PDF Certificate [DATE]" at bounding box center [882, 511] width 1266 height 43
